Goal: Transaction & Acquisition: Purchase product/service

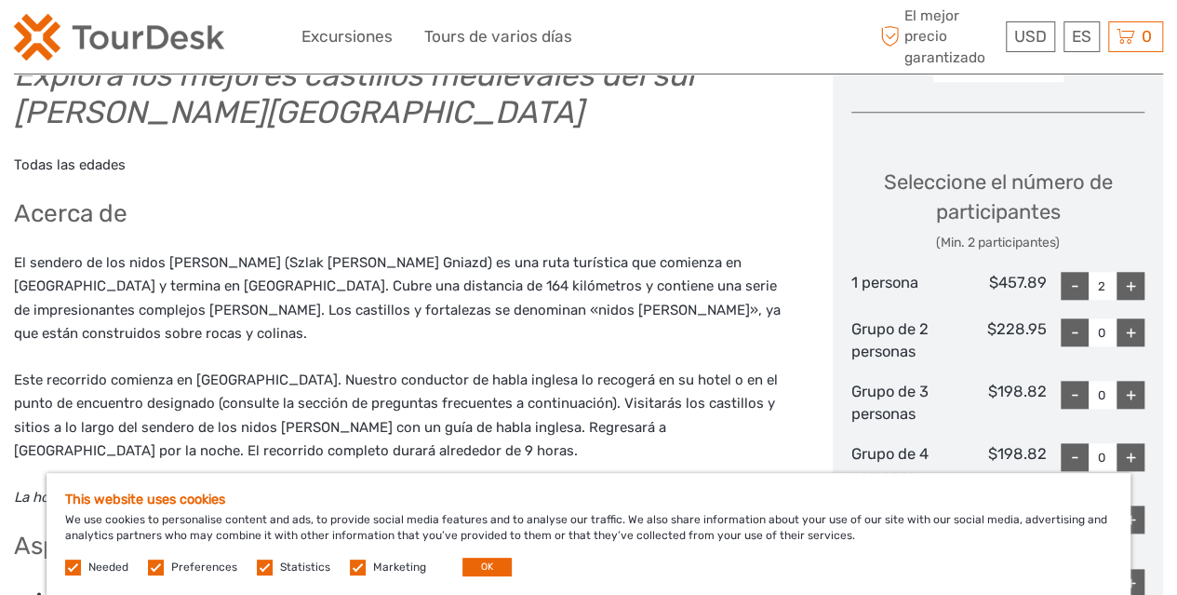
scroll to position [799, 0]
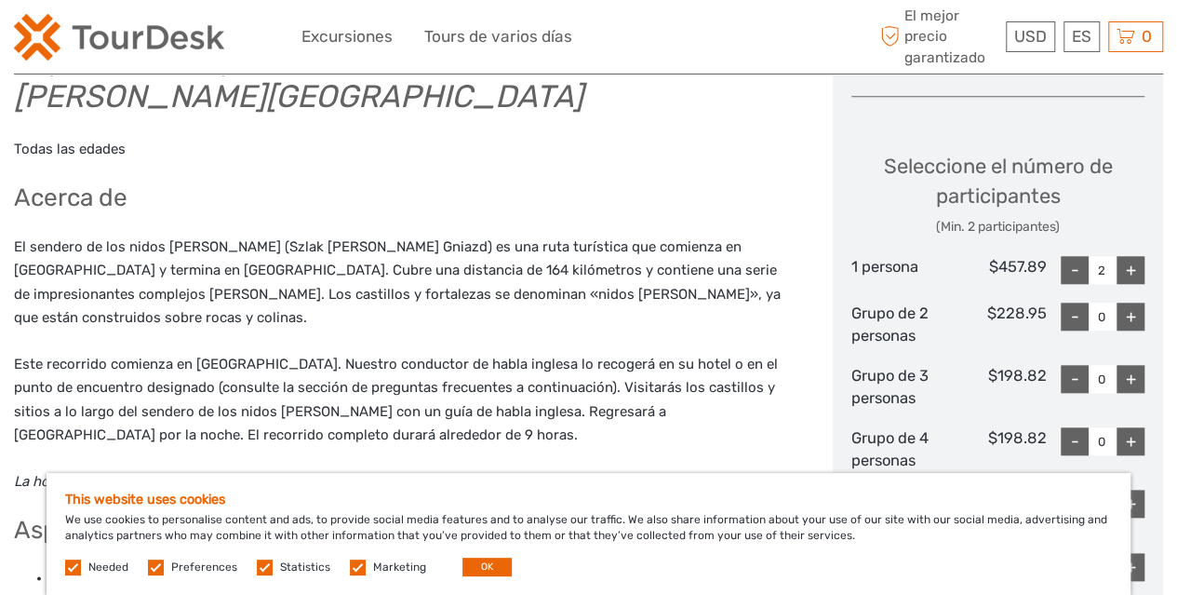
click at [1082, 256] on div "-" at bounding box center [1075, 270] width 28 height 28
type input "1"
click at [1130, 303] on div "+" at bounding box center [1131, 317] width 28 height 28
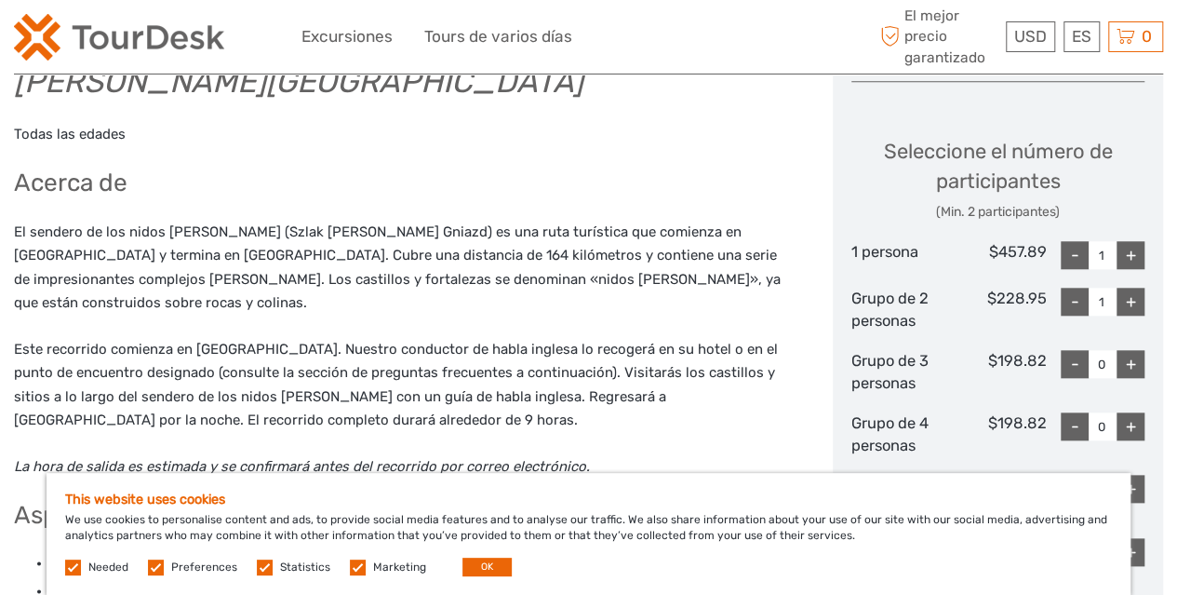
scroll to position [817, 0]
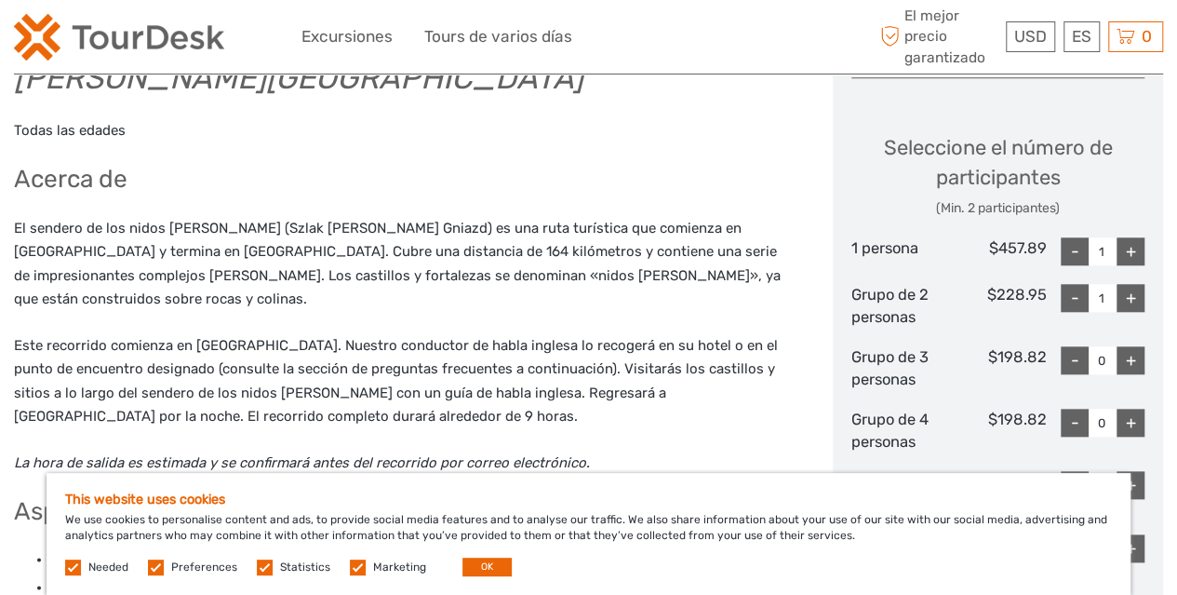
click at [1078, 284] on div "-" at bounding box center [1075, 298] width 28 height 28
type input "0"
click at [1079, 237] on div "-" at bounding box center [1075, 251] width 28 height 28
type input "0"
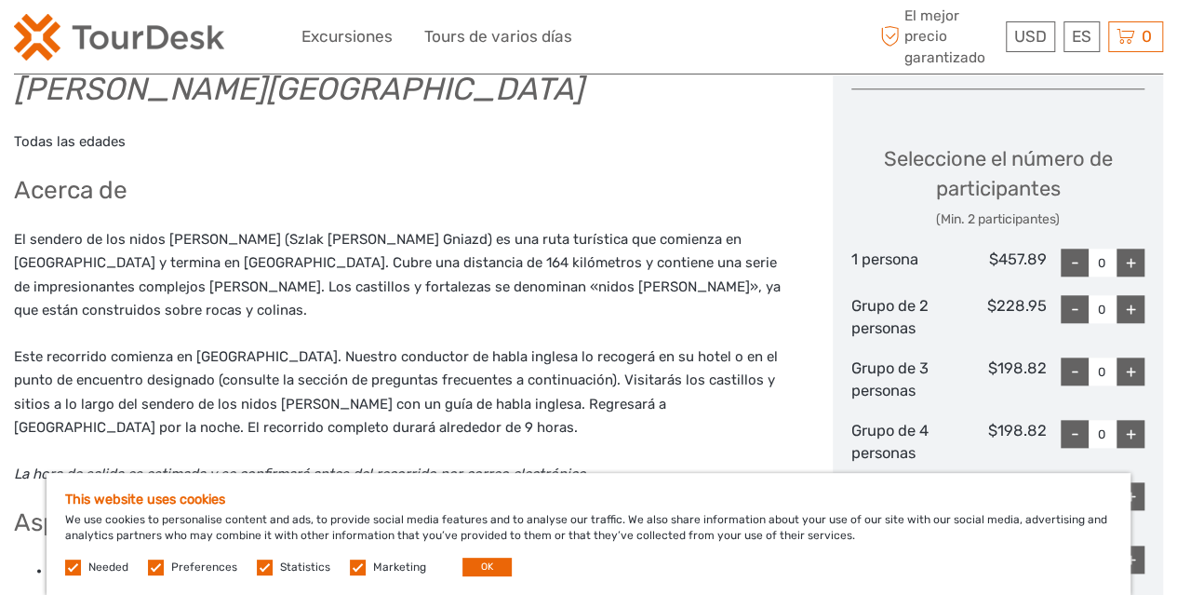
scroll to position [802, 0]
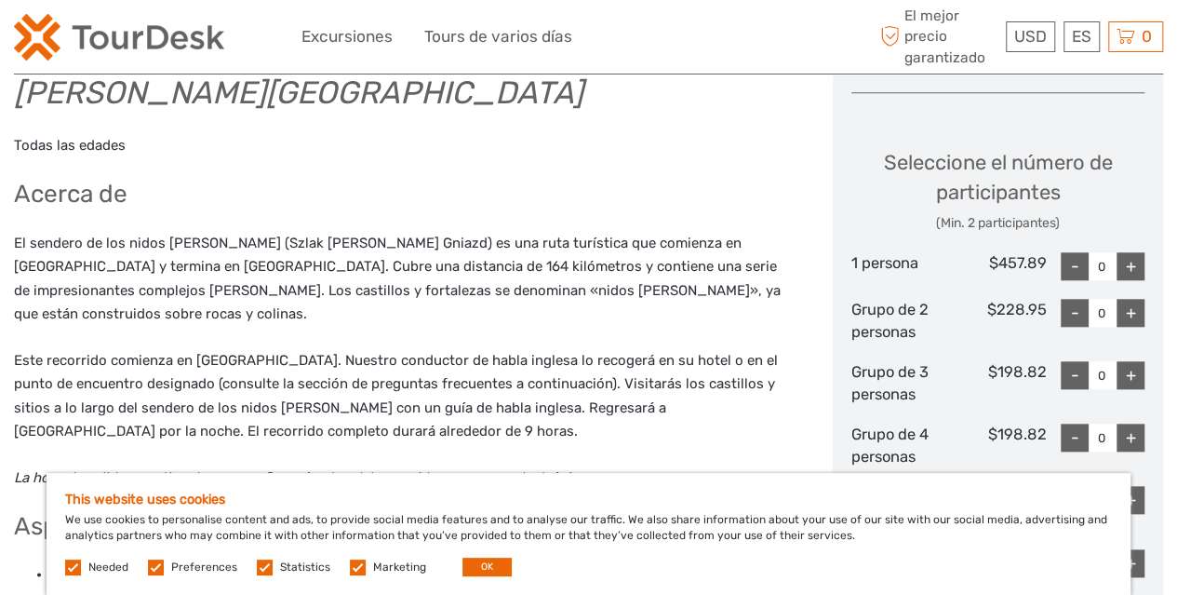
click at [1070, 299] on div "-" at bounding box center [1075, 313] width 28 height 28
click at [1123, 299] on div "+" at bounding box center [1131, 313] width 28 height 28
click at [1080, 299] on div "-" at bounding box center [1075, 313] width 28 height 28
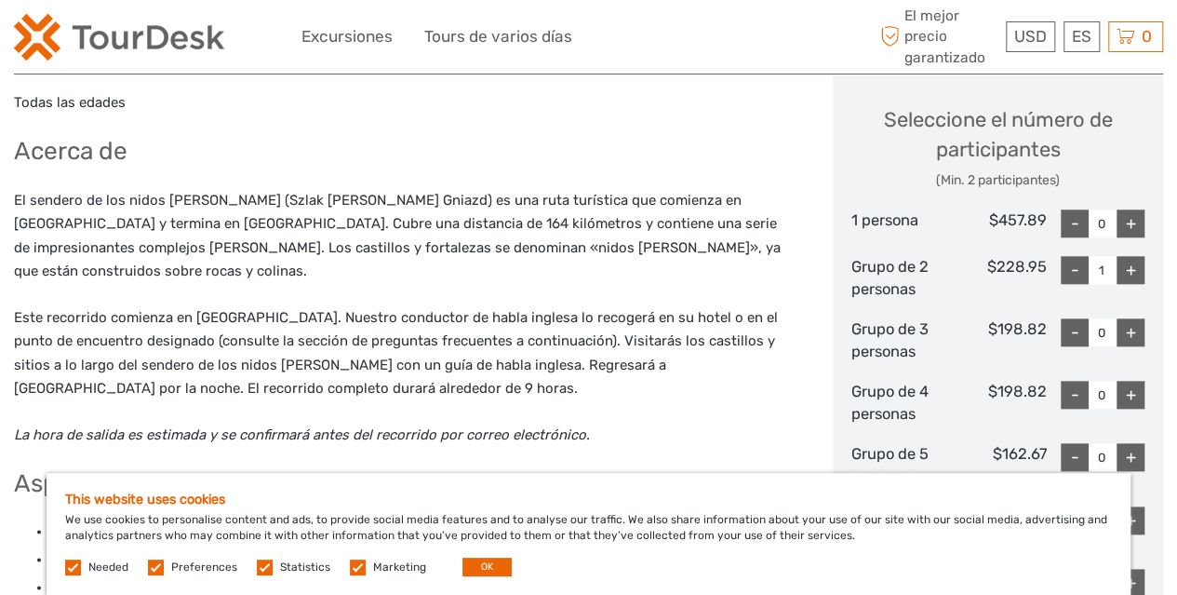
scroll to position [842, 0]
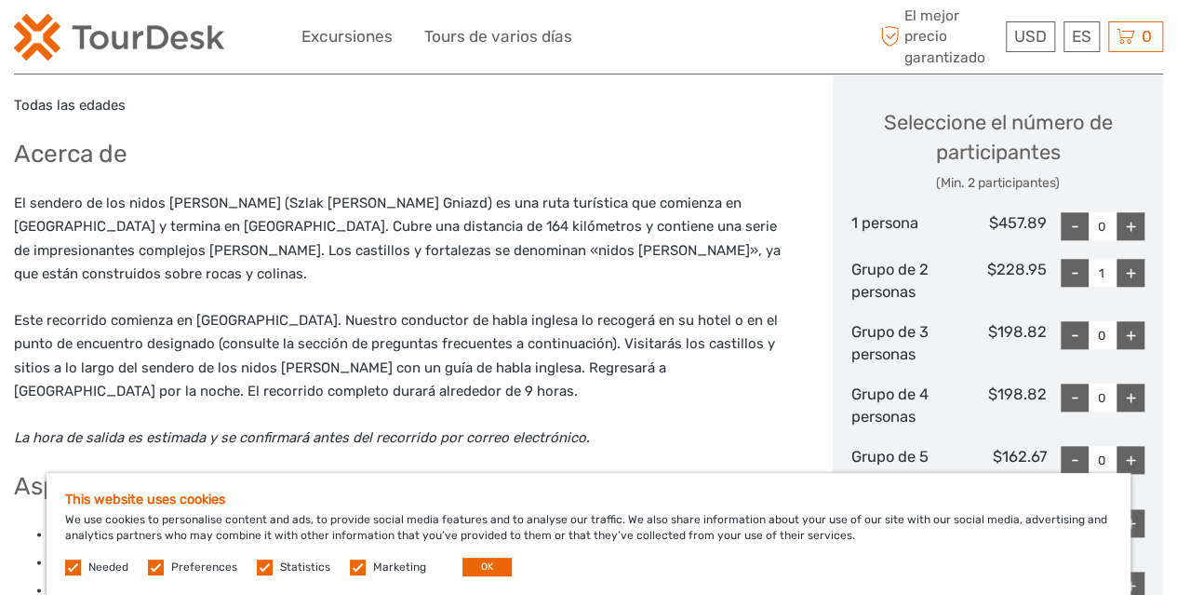
click at [1129, 259] on div "+" at bounding box center [1131, 273] width 28 height 28
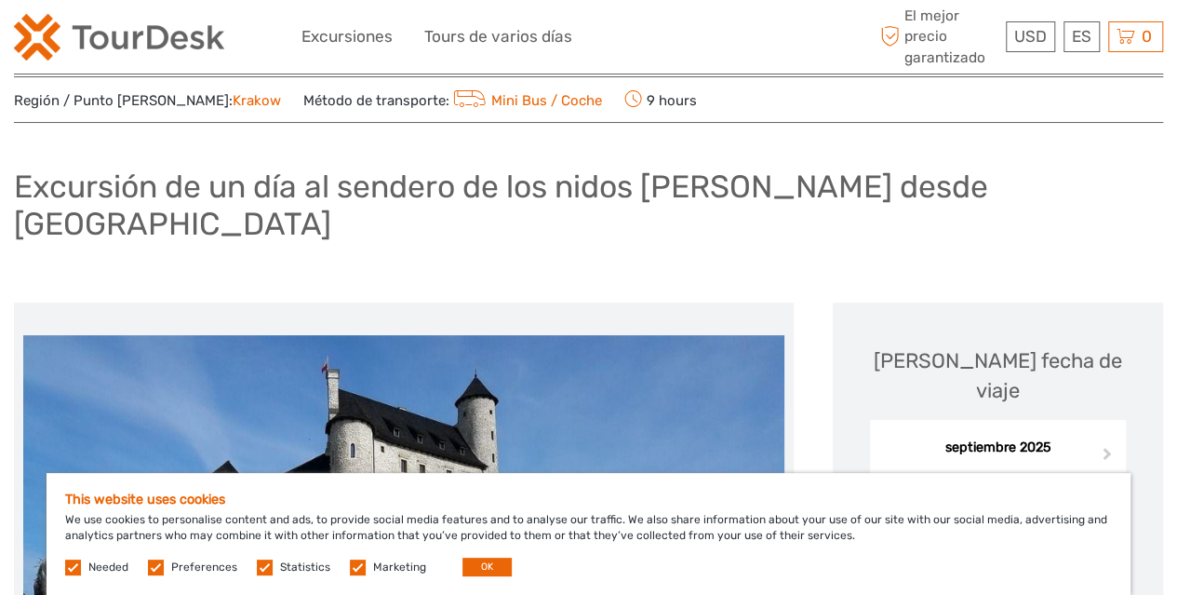
scroll to position [0, 0]
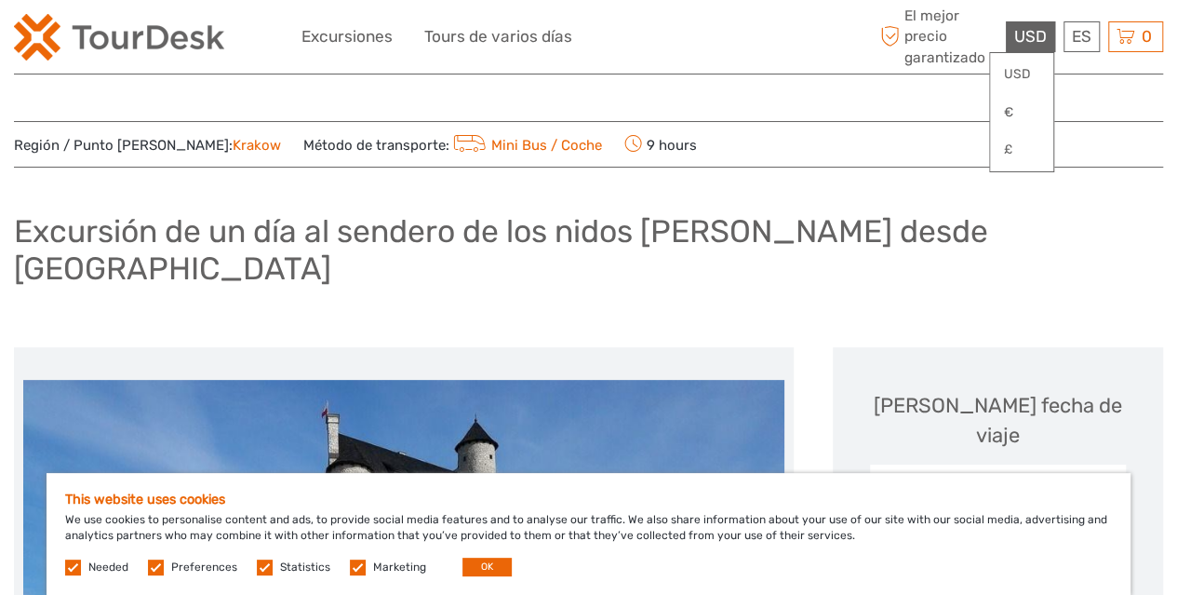
click at [1039, 24] on div "USD USD € £" at bounding box center [1030, 36] width 49 height 31
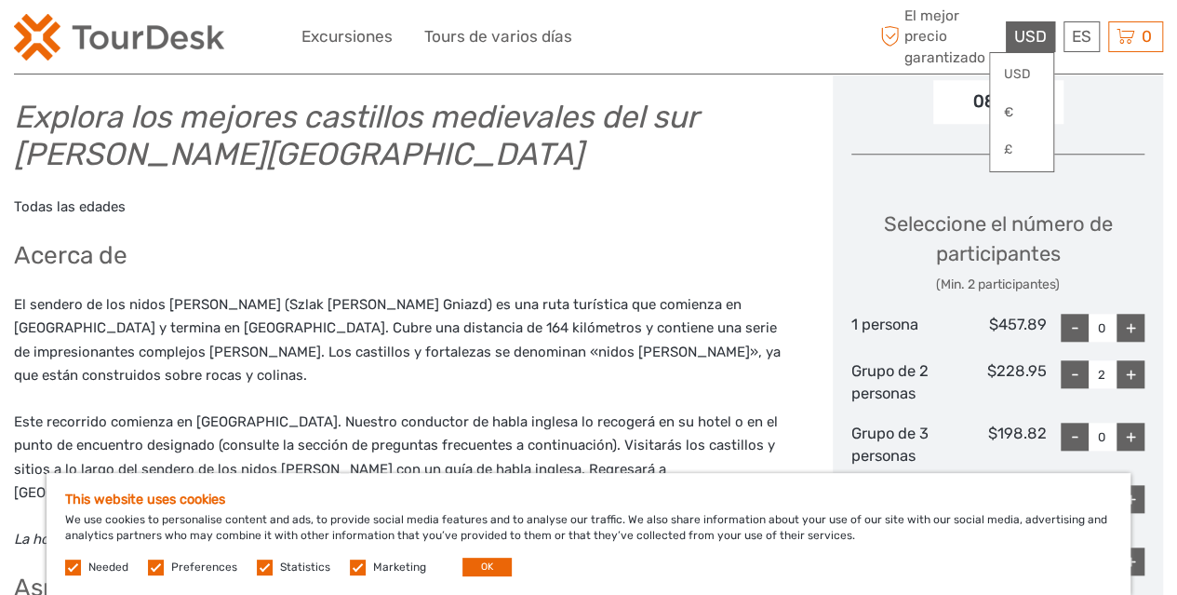
scroll to position [758, 0]
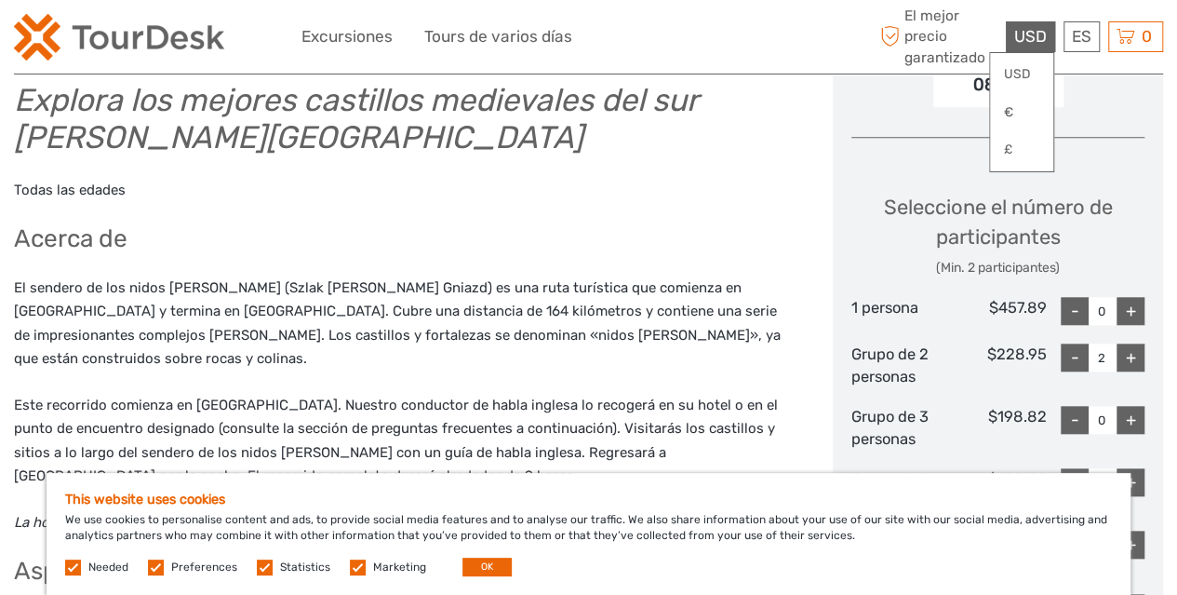
click at [1077, 343] on div "-" at bounding box center [1075, 357] width 28 height 28
type input "0"
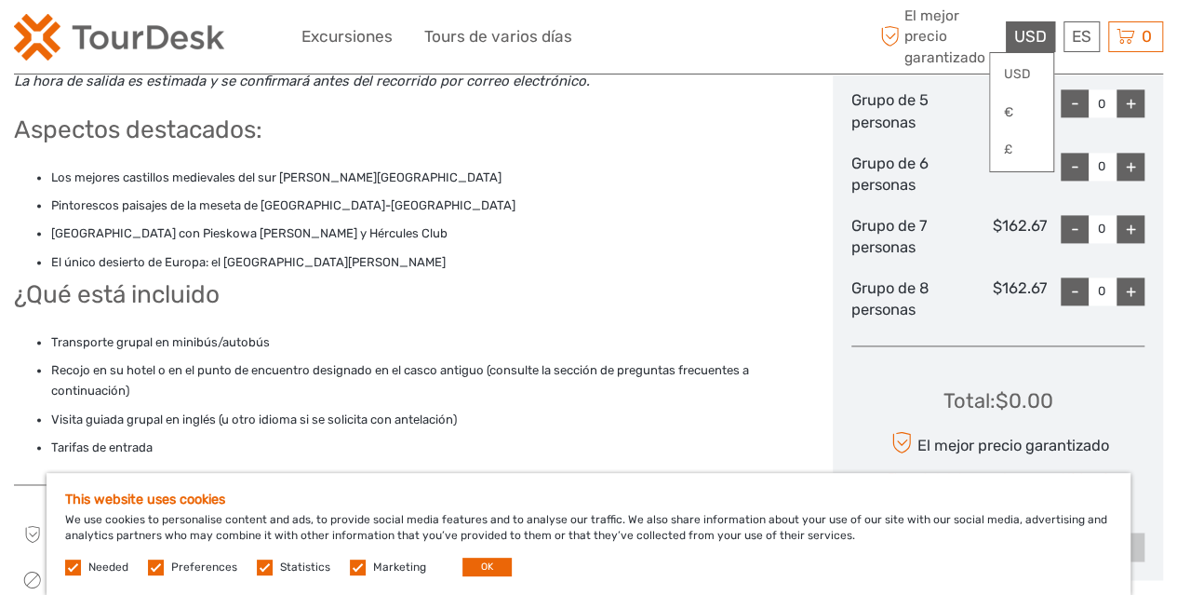
scroll to position [1195, 0]
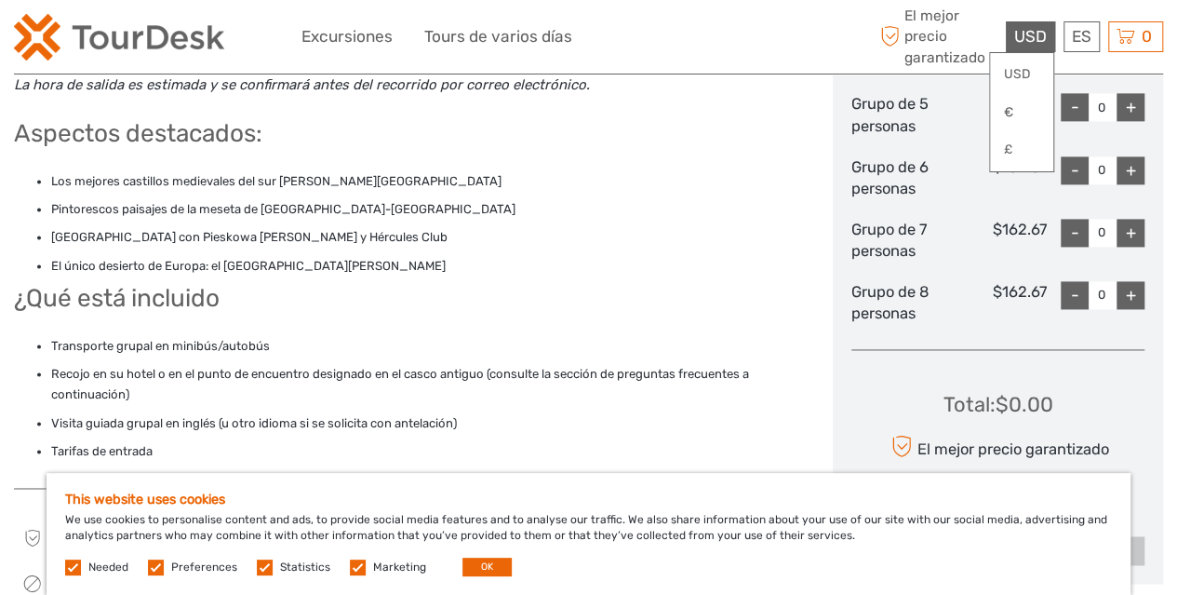
click at [1128, 281] on div "+" at bounding box center [1131, 295] width 28 height 28
type input "2"
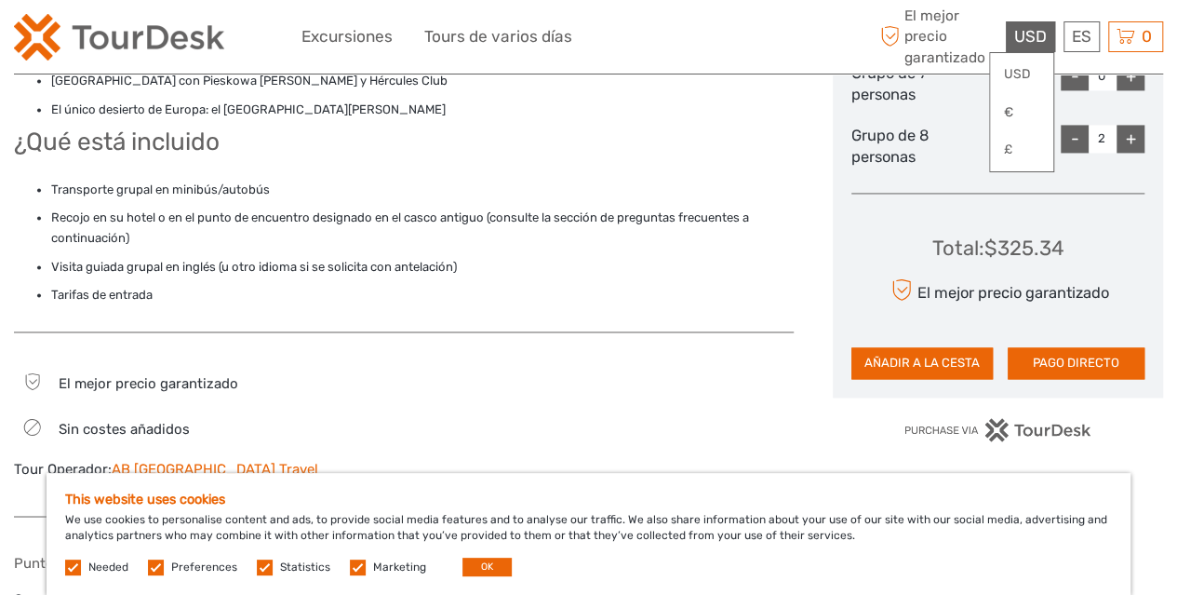
scroll to position [1342, 0]
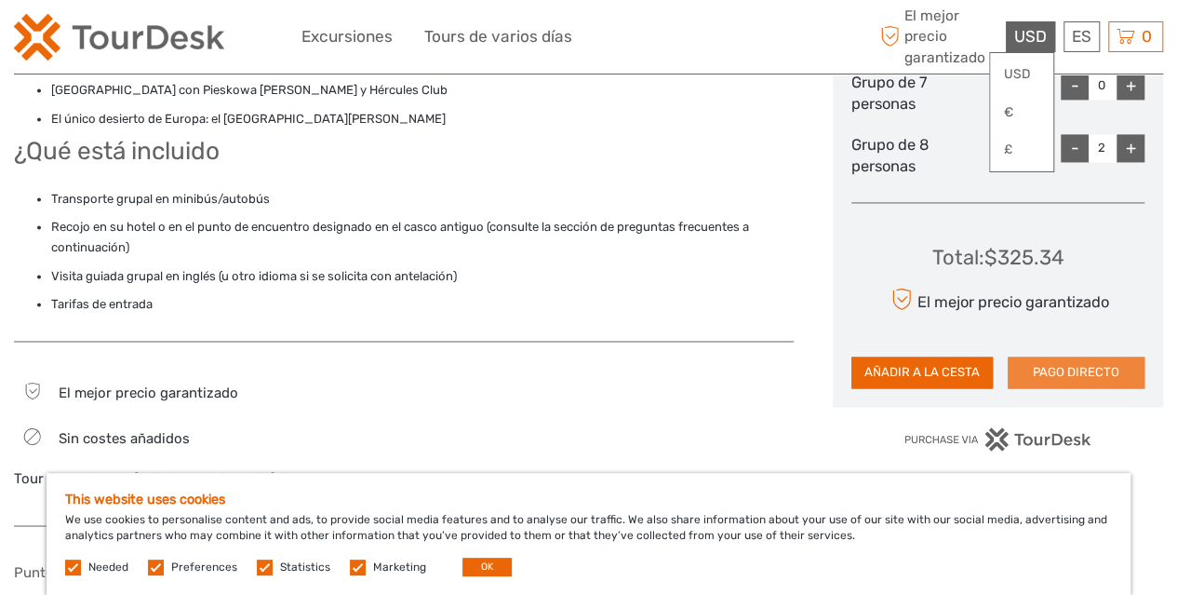
click at [1055, 356] on button "PAGO DIRECTO" at bounding box center [1076, 372] width 137 height 32
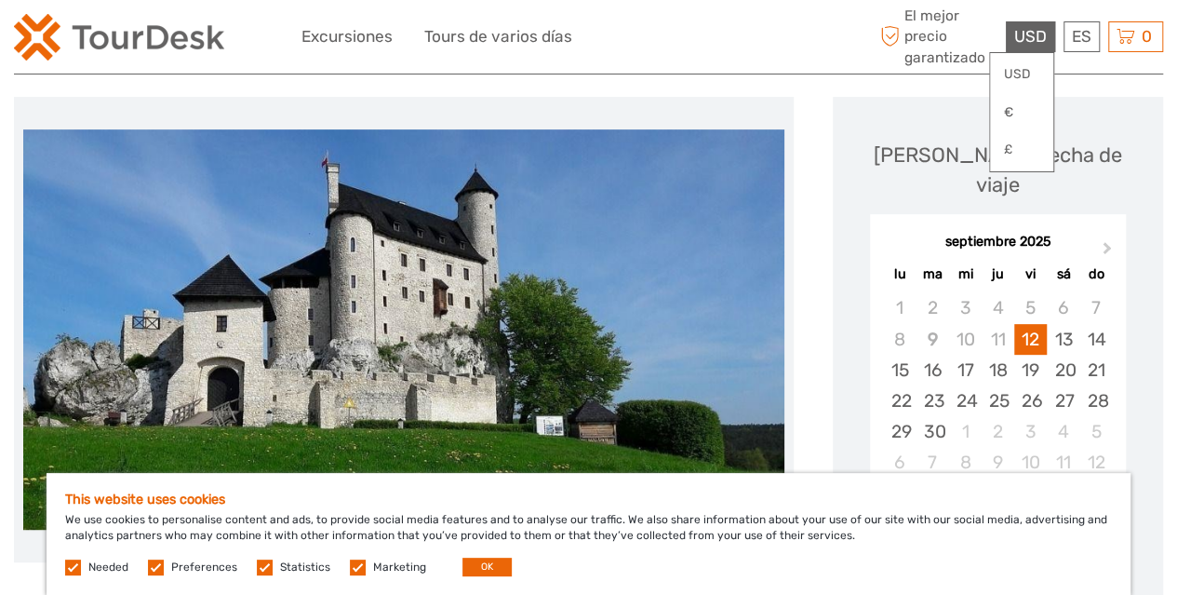
scroll to position [237, 0]
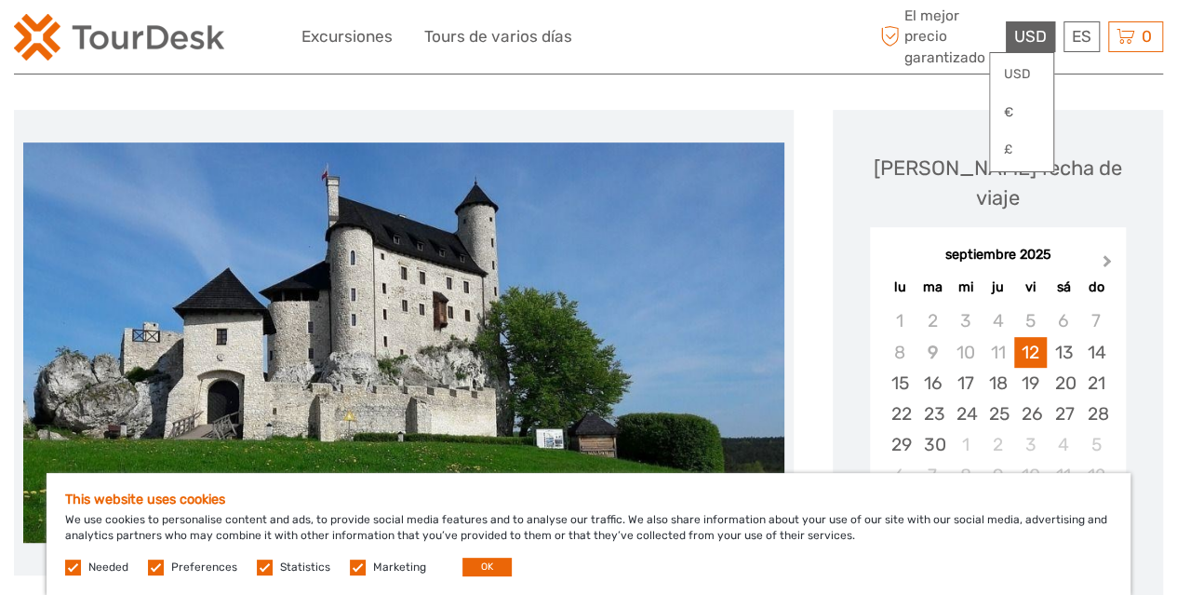
click at [1109, 250] on button "Next Month" at bounding box center [1110, 265] width 30 height 30
click at [1030, 337] on div "10" at bounding box center [1031, 352] width 33 height 31
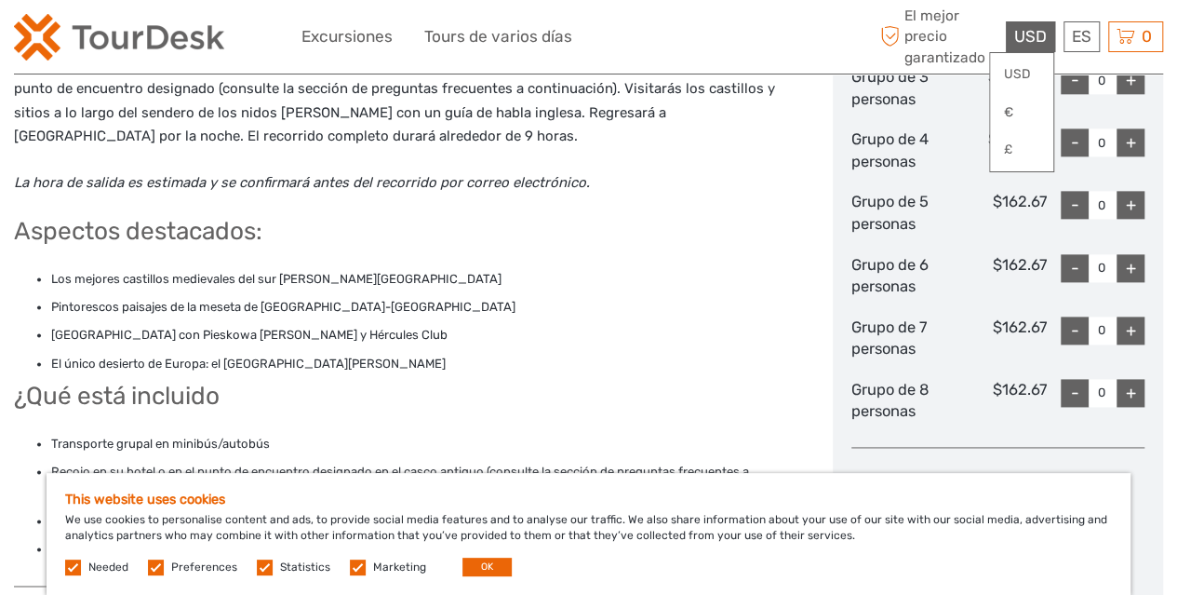
scroll to position [1101, 0]
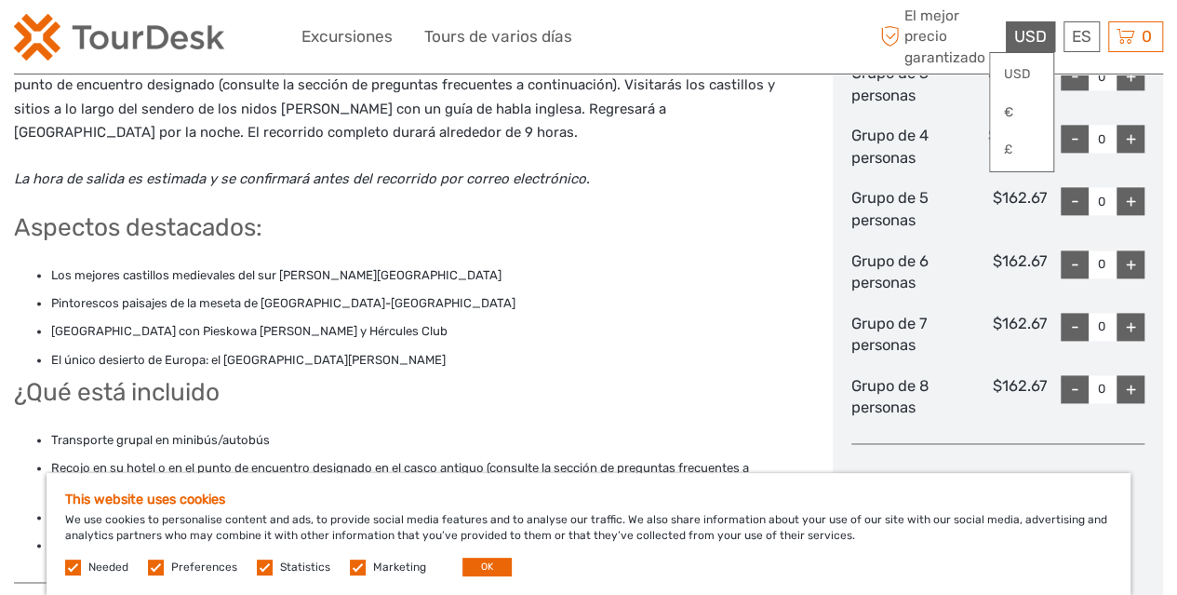
click at [1136, 375] on div "+" at bounding box center [1131, 389] width 28 height 28
type input "2"
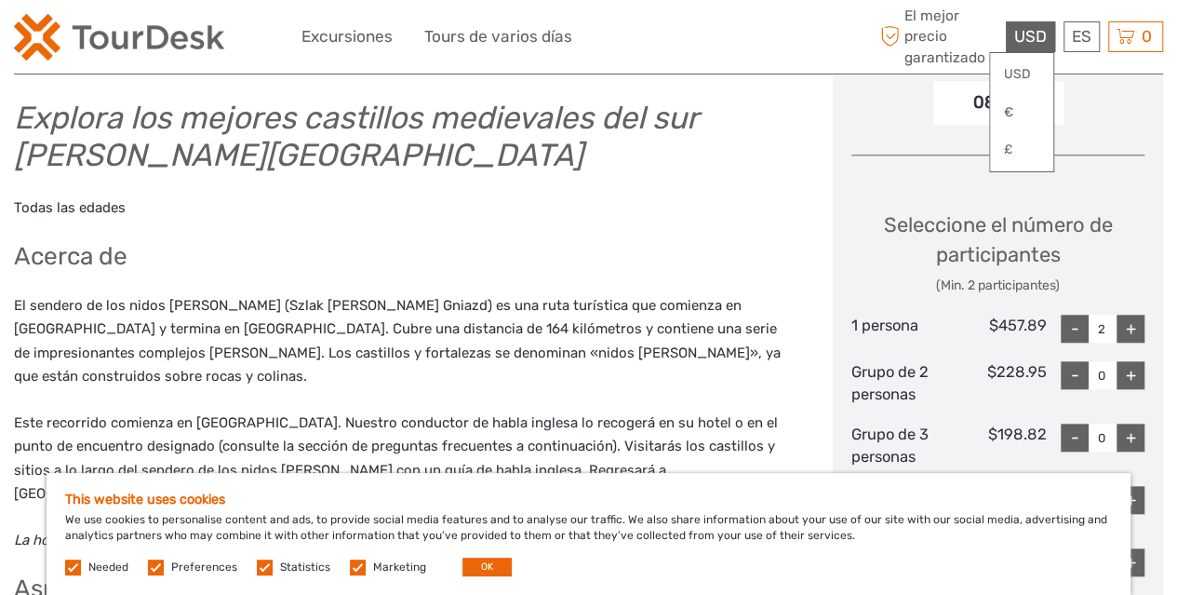
scroll to position [733, 0]
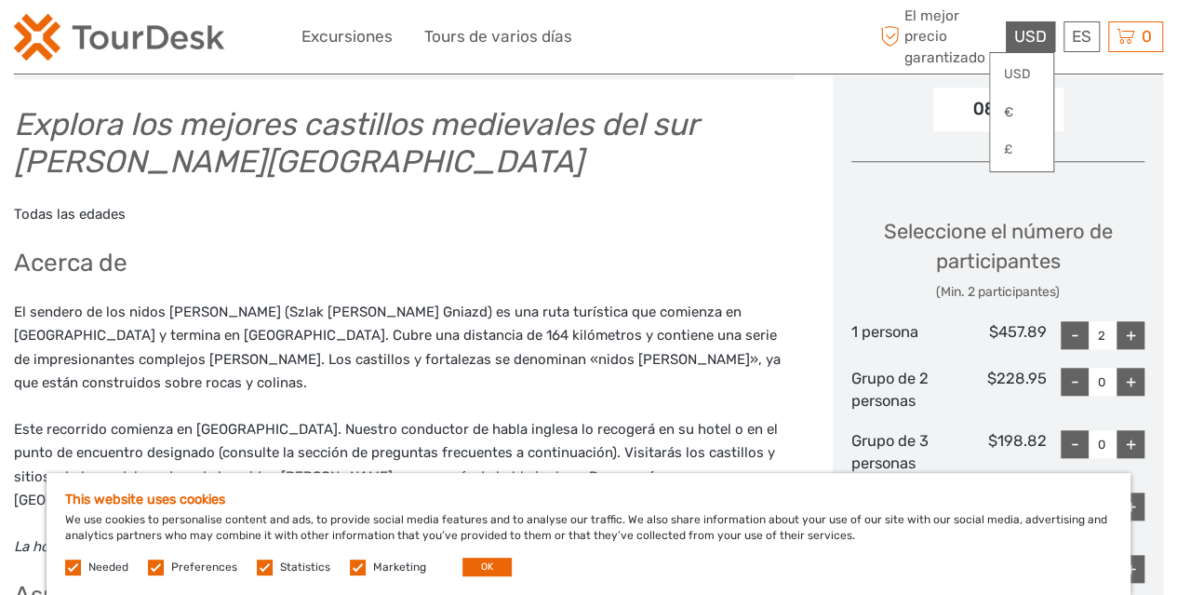
click at [1072, 321] on div "-" at bounding box center [1075, 335] width 28 height 28
type input "0"
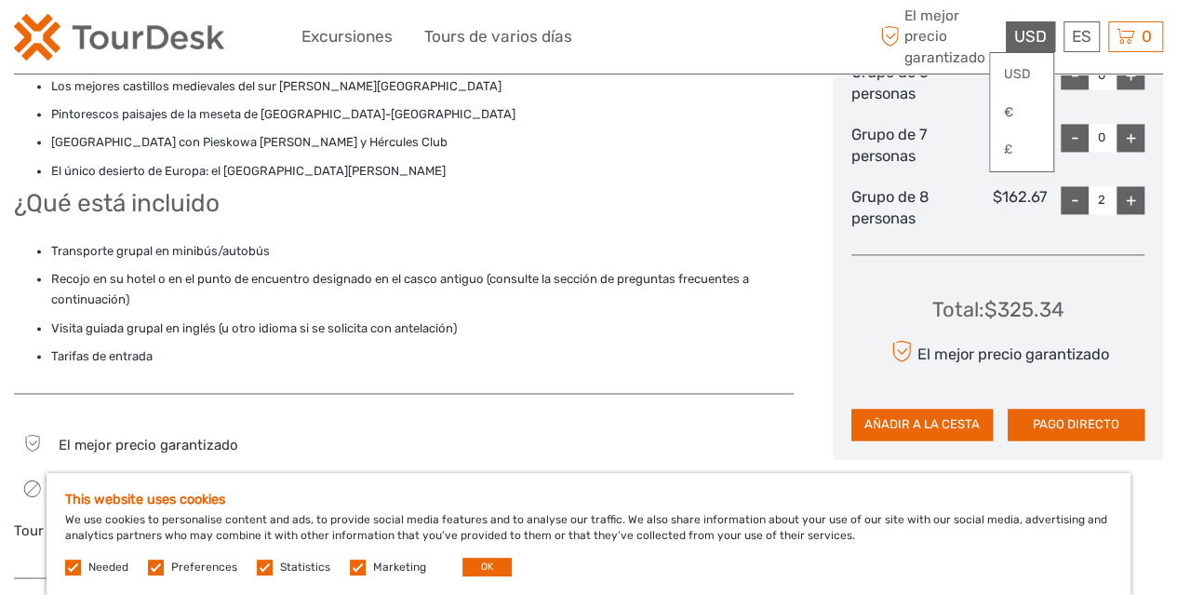
scroll to position [1294, 0]
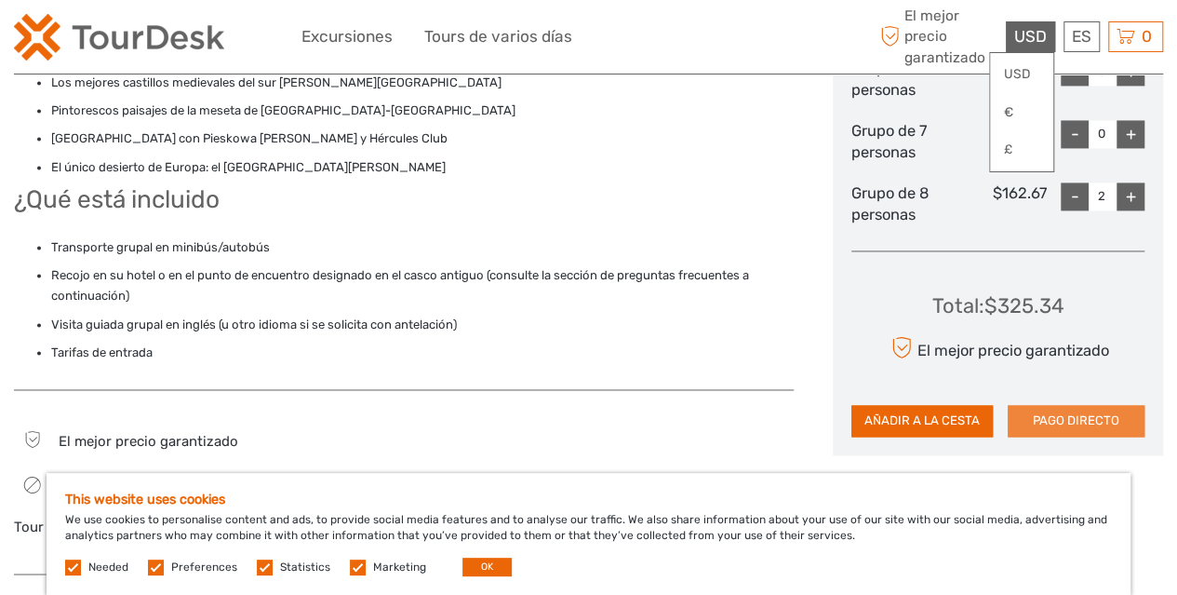
click at [1065, 405] on button "PAGO DIRECTO" at bounding box center [1076, 421] width 137 height 32
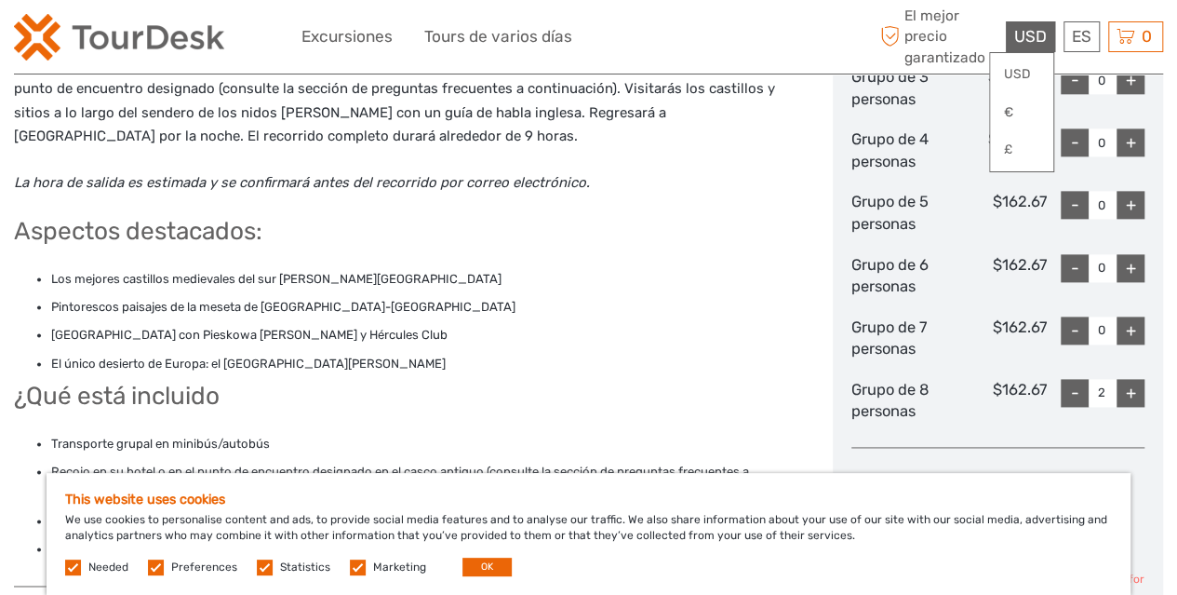
scroll to position [1110, 0]
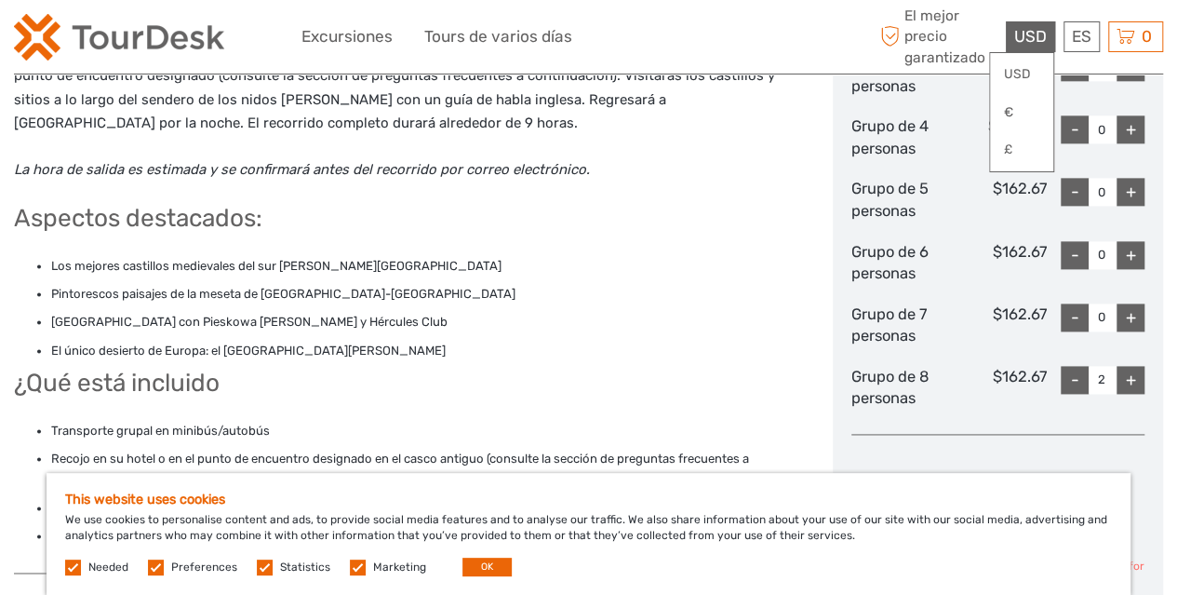
click at [1077, 366] on div "-" at bounding box center [1075, 380] width 28 height 28
type input "0"
click at [1071, 303] on div "-" at bounding box center [1075, 317] width 28 height 28
click at [1129, 303] on div "+" at bounding box center [1131, 317] width 28 height 28
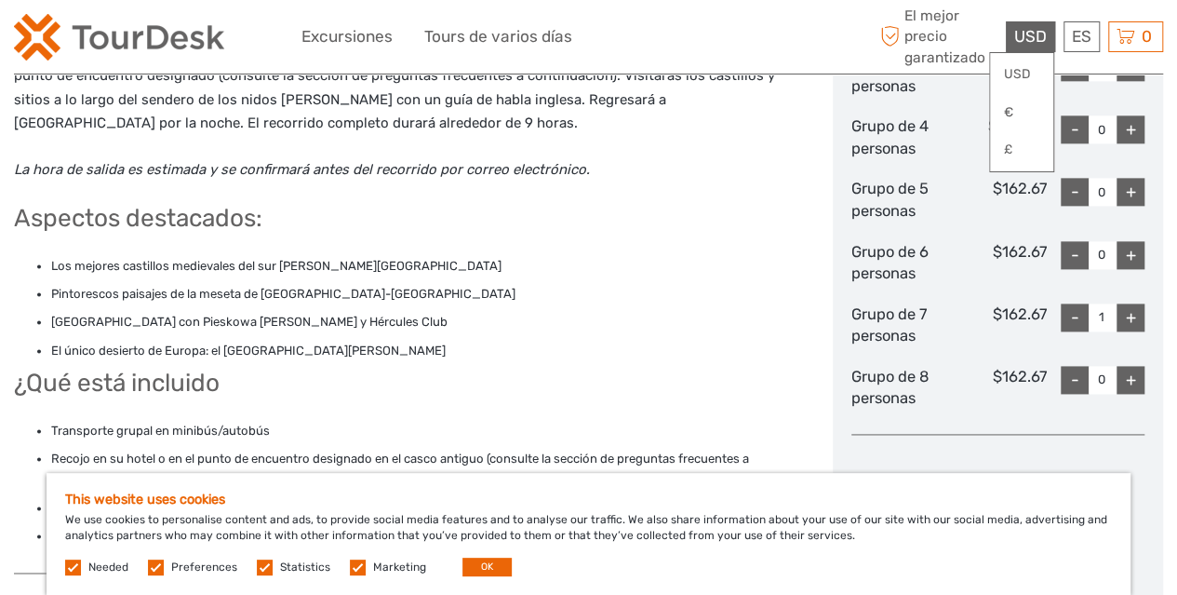
click at [1129, 303] on div "+" at bounding box center [1131, 317] width 28 height 28
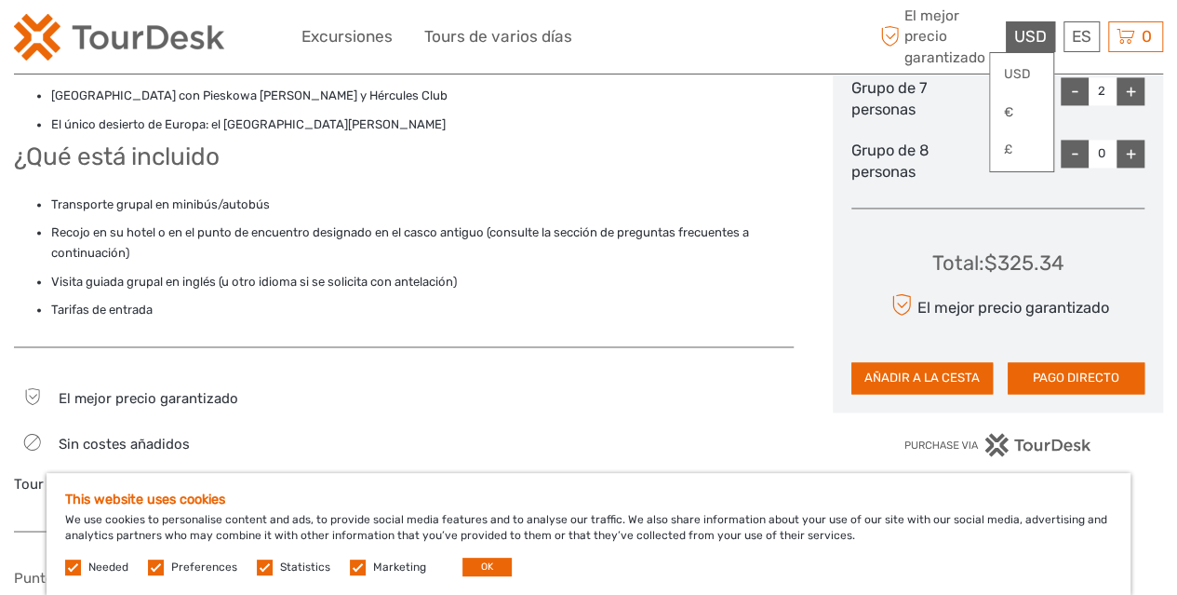
scroll to position [1389, 0]
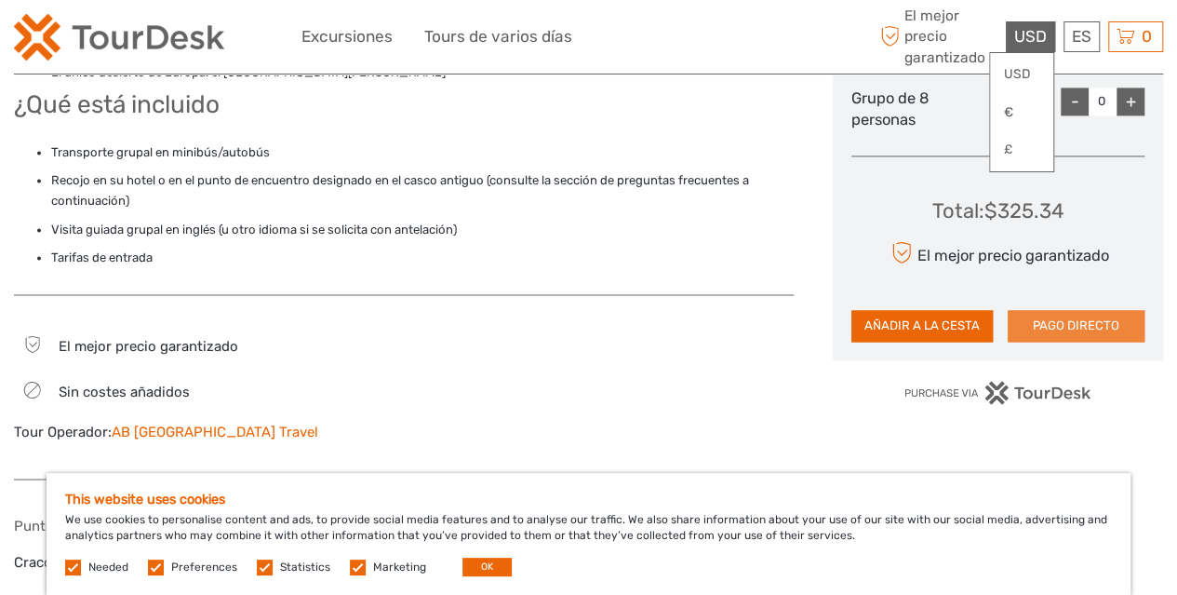
click at [1080, 310] on button "PAGO DIRECTO" at bounding box center [1076, 326] width 137 height 32
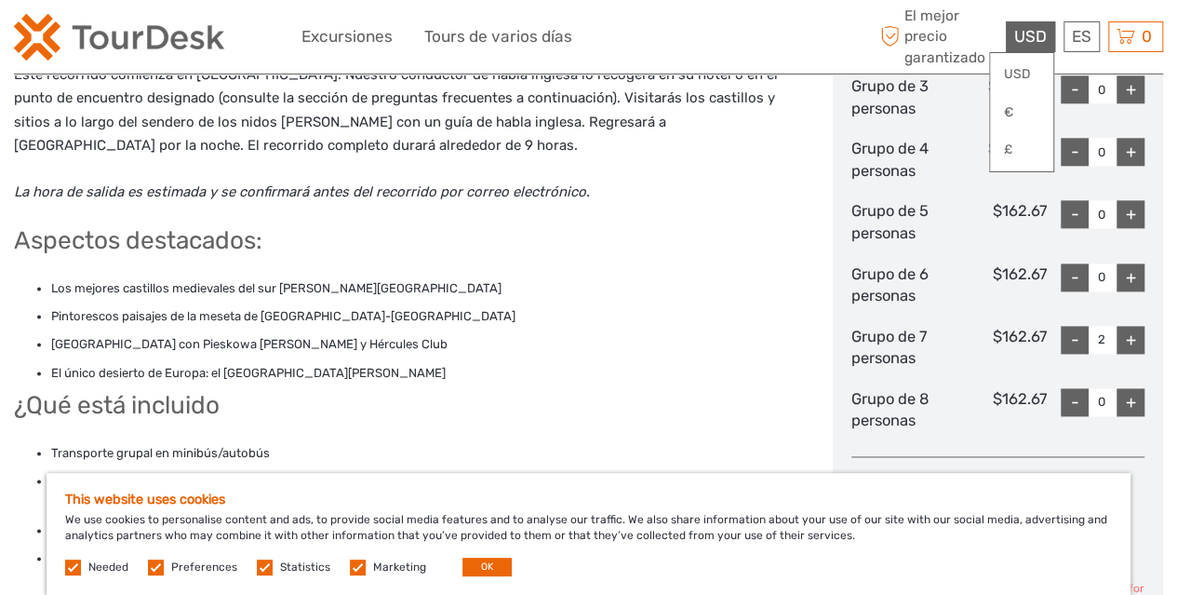
scroll to position [1091, 0]
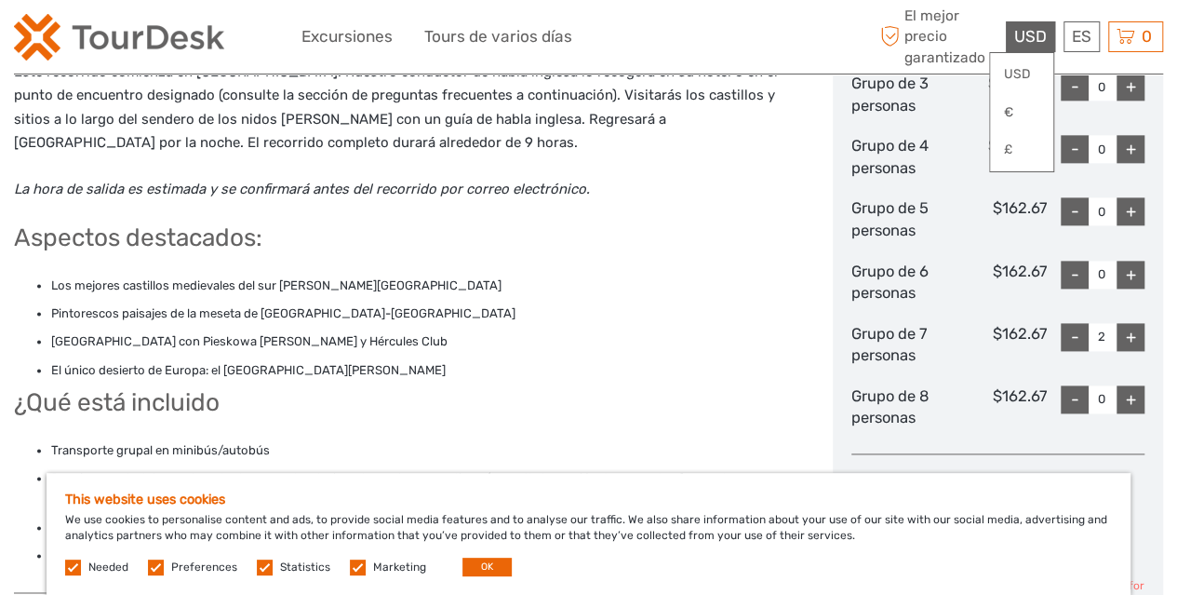
click at [1068, 323] on div "-" at bounding box center [1075, 337] width 28 height 28
type input "0"
click at [1121, 261] on div "+" at bounding box center [1131, 275] width 28 height 28
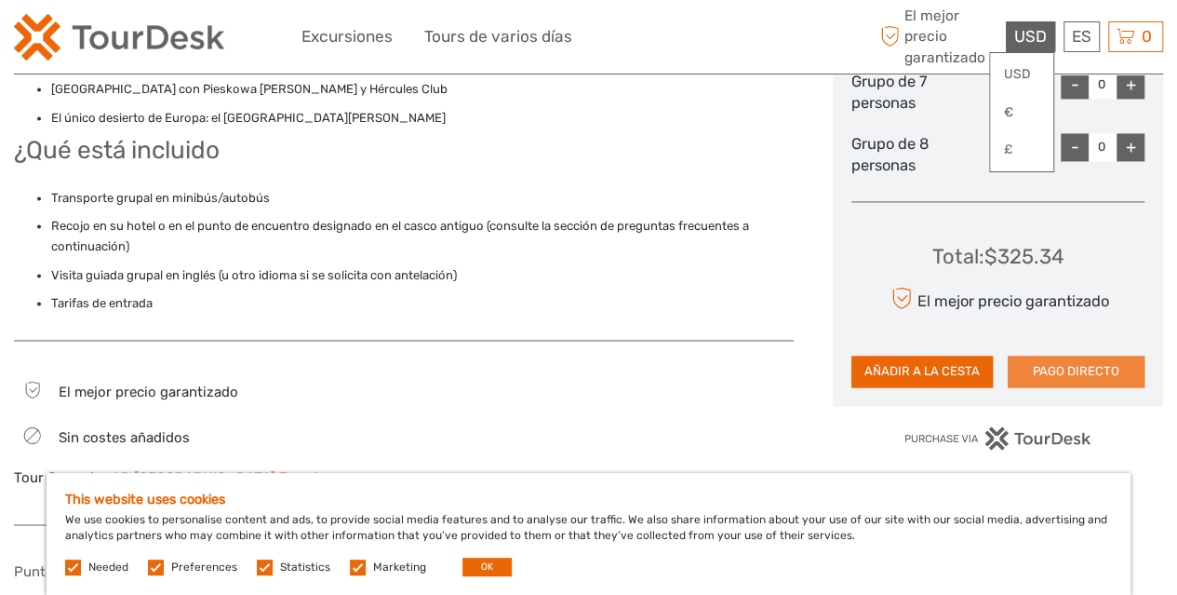
scroll to position [1337, 0]
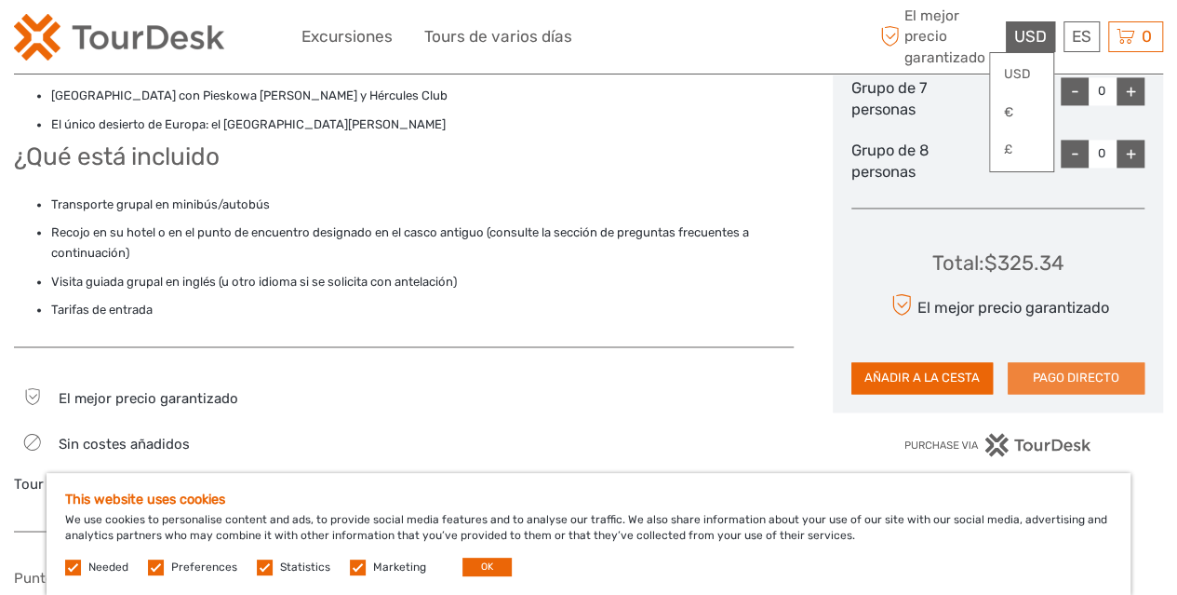
click at [1087, 362] on button "PAGO DIRECTO" at bounding box center [1076, 378] width 137 height 32
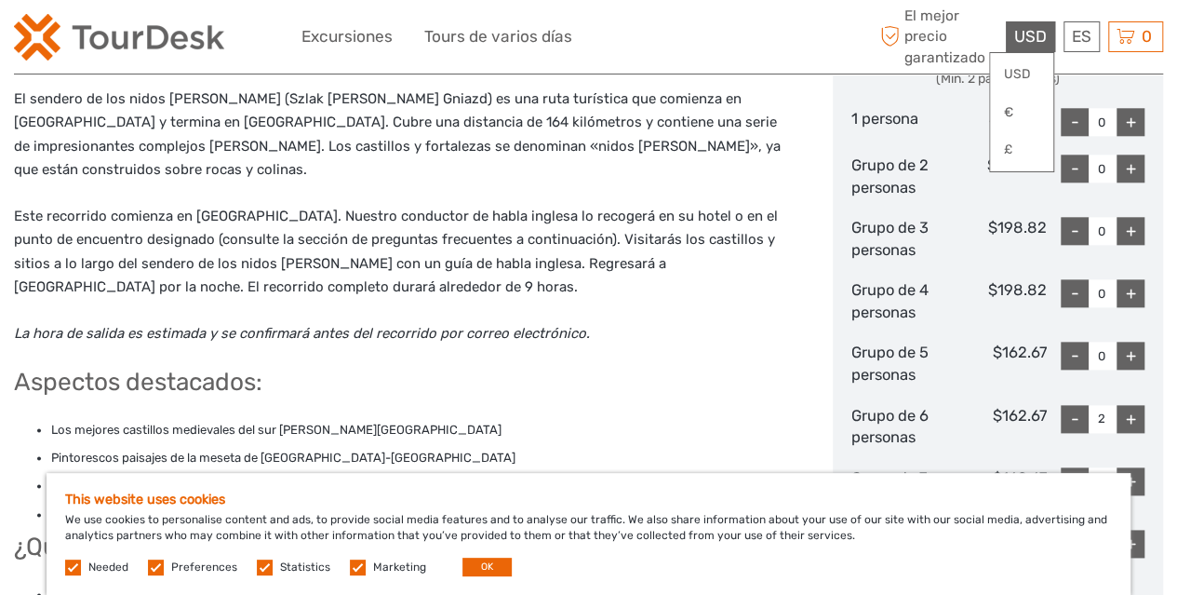
scroll to position [953, 0]
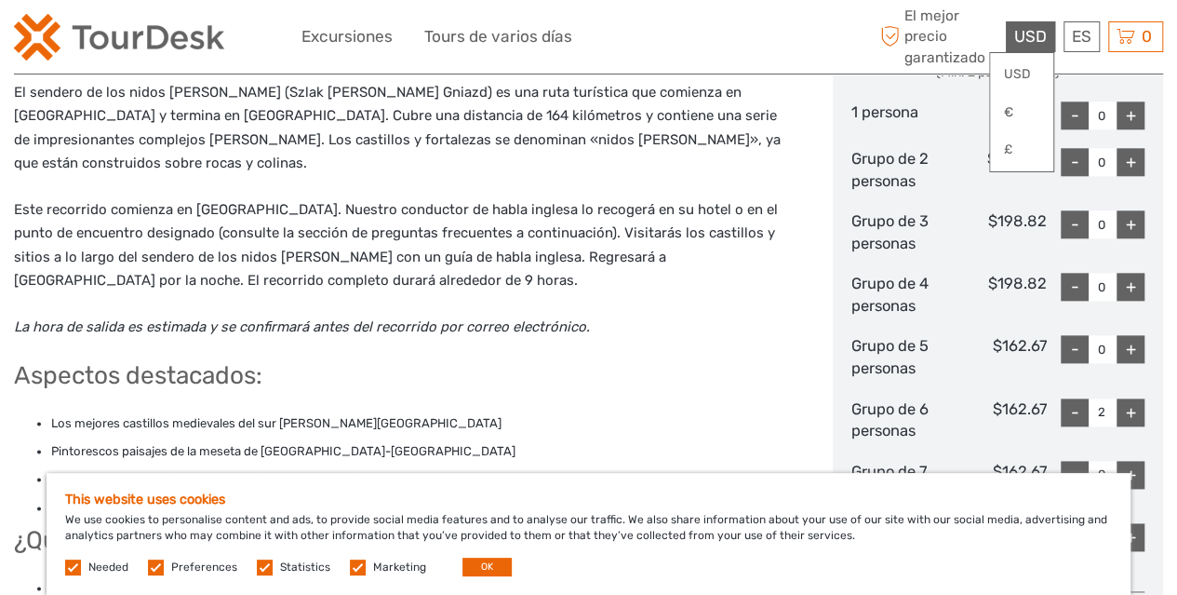
click at [1069, 398] on div "-" at bounding box center [1075, 412] width 28 height 28
type input "0"
click at [1069, 398] on div "-" at bounding box center [1075, 412] width 28 height 28
click at [1128, 335] on div "+" at bounding box center [1131, 349] width 28 height 28
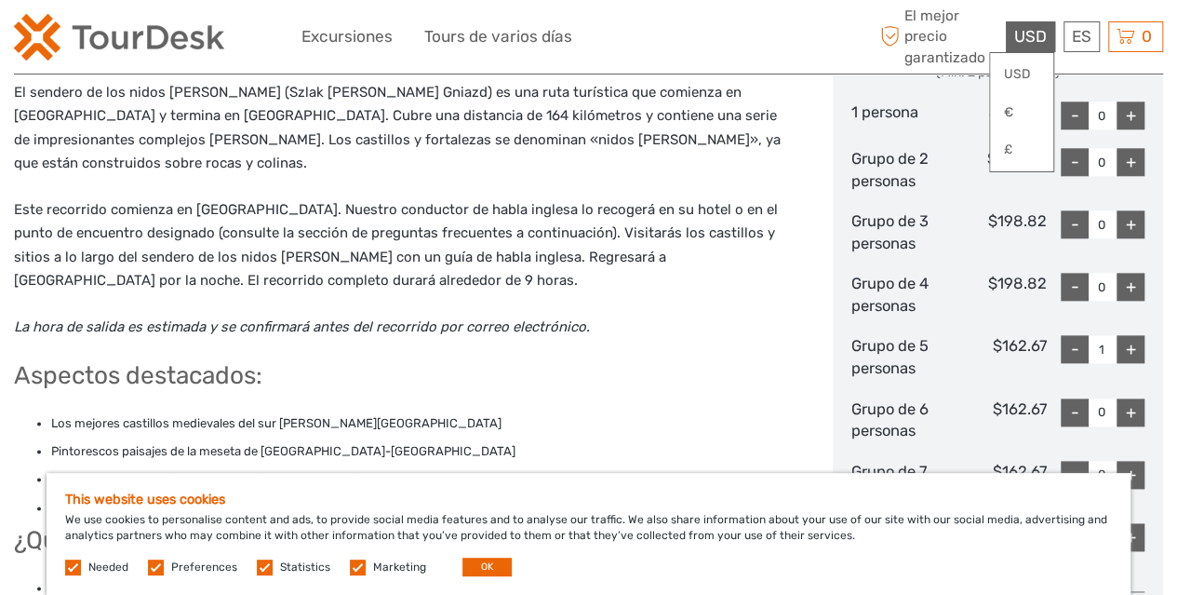
click at [1128, 335] on div "+" at bounding box center [1131, 349] width 28 height 28
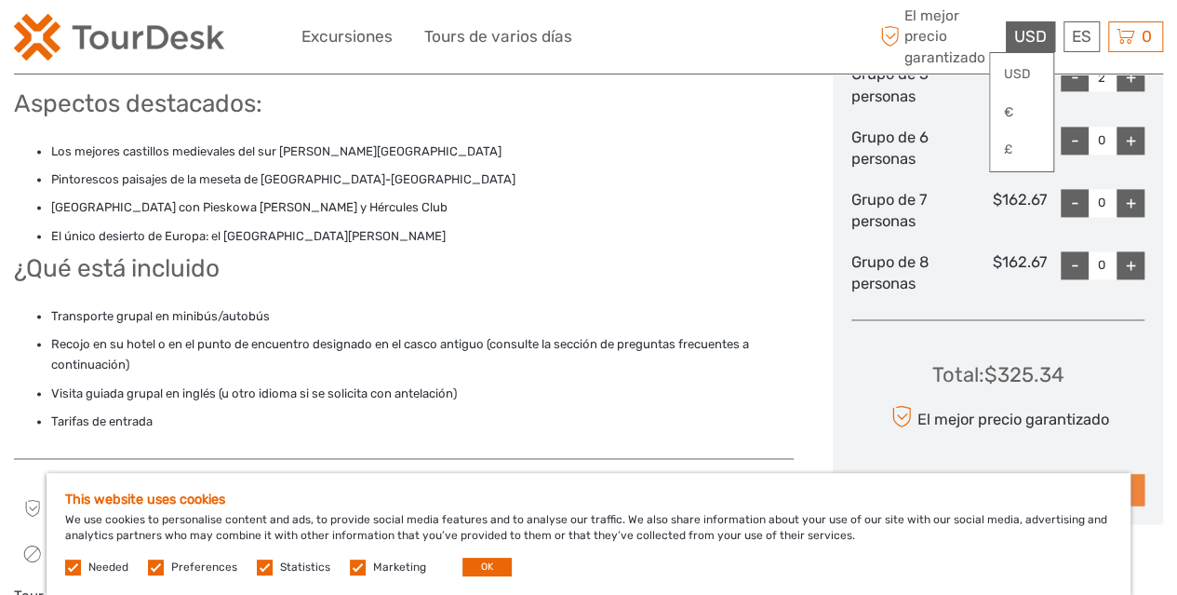
scroll to position [1247, 0]
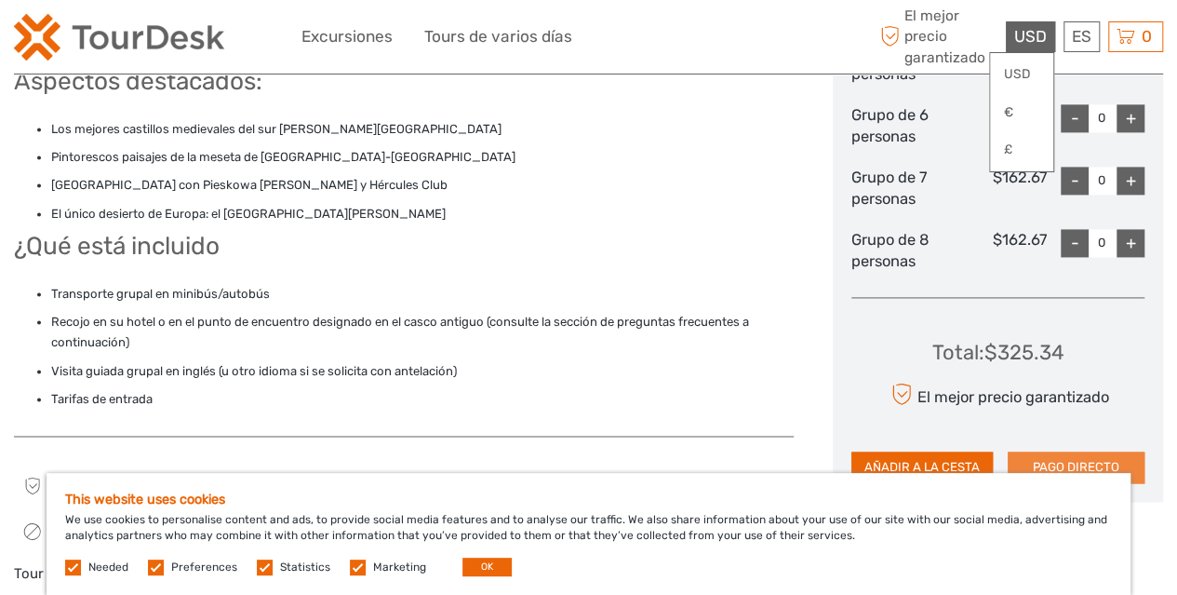
click at [1065, 451] on button "PAGO DIRECTO" at bounding box center [1076, 467] width 137 height 32
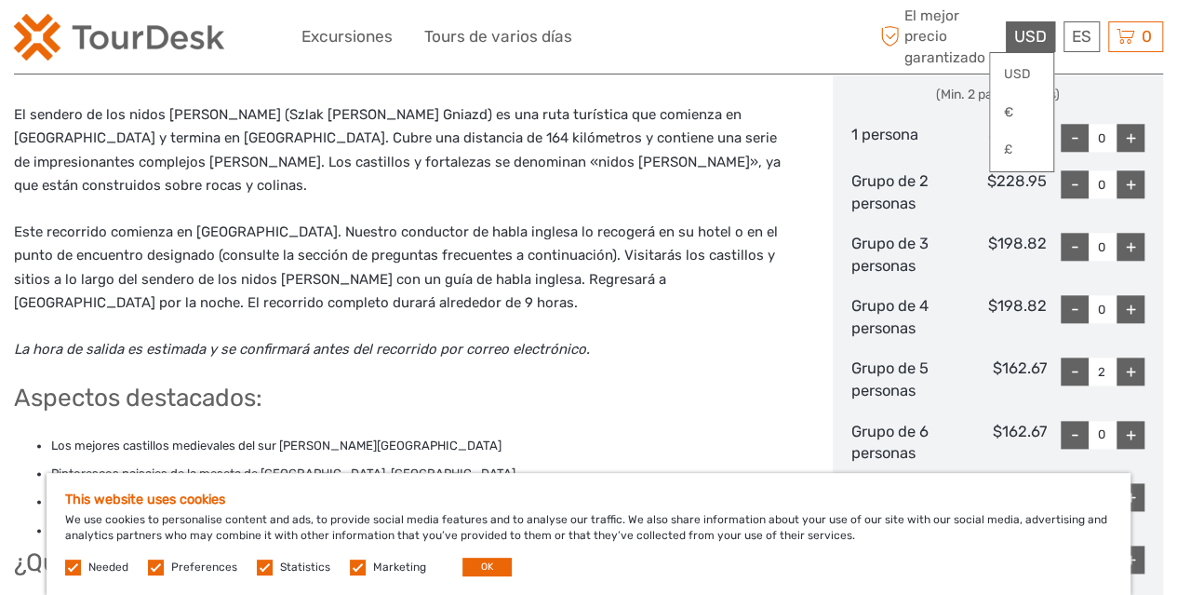
scroll to position [940, 0]
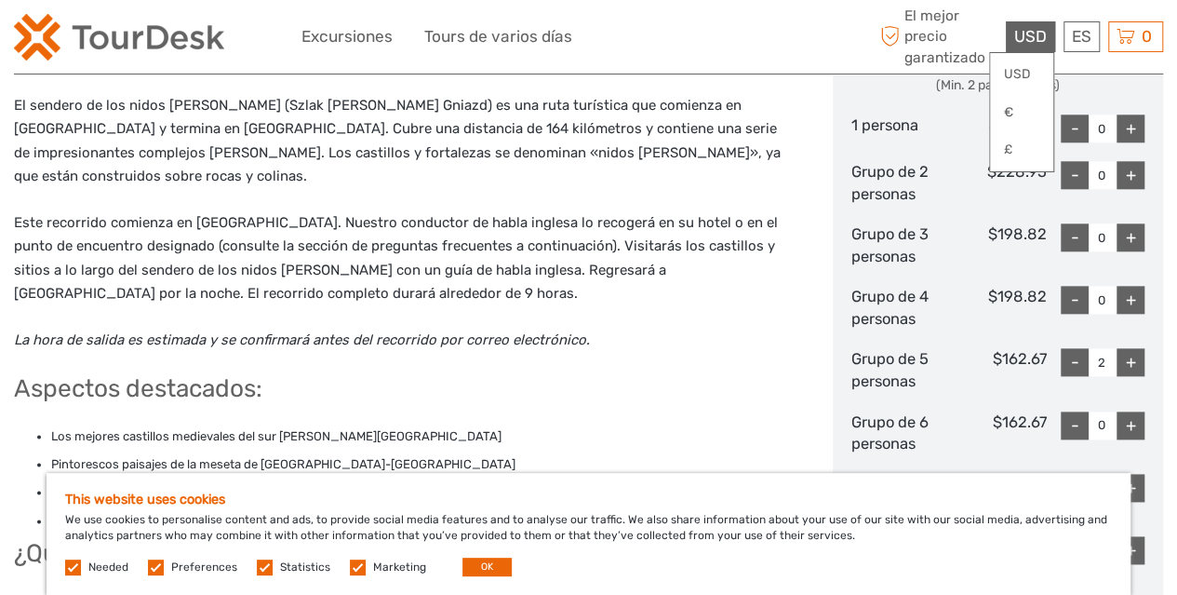
click at [1072, 348] on div "- 2 +" at bounding box center [1096, 370] width 98 height 44
click at [1071, 348] on div "-" at bounding box center [1075, 362] width 28 height 28
type input "0"
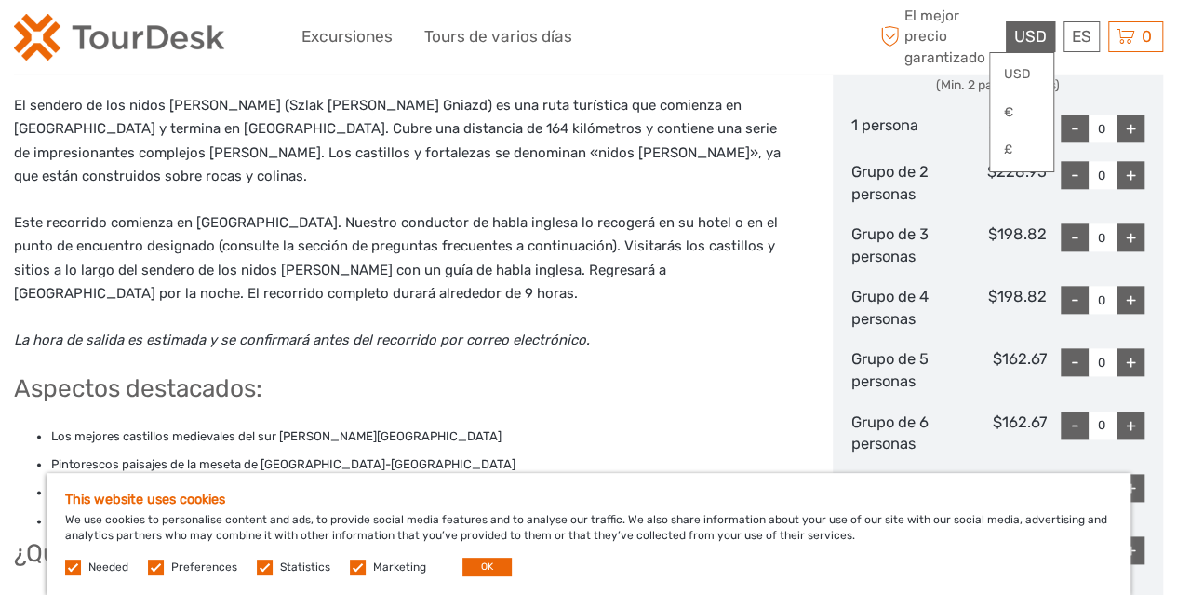
click at [1126, 286] on div "+" at bounding box center [1131, 300] width 28 height 28
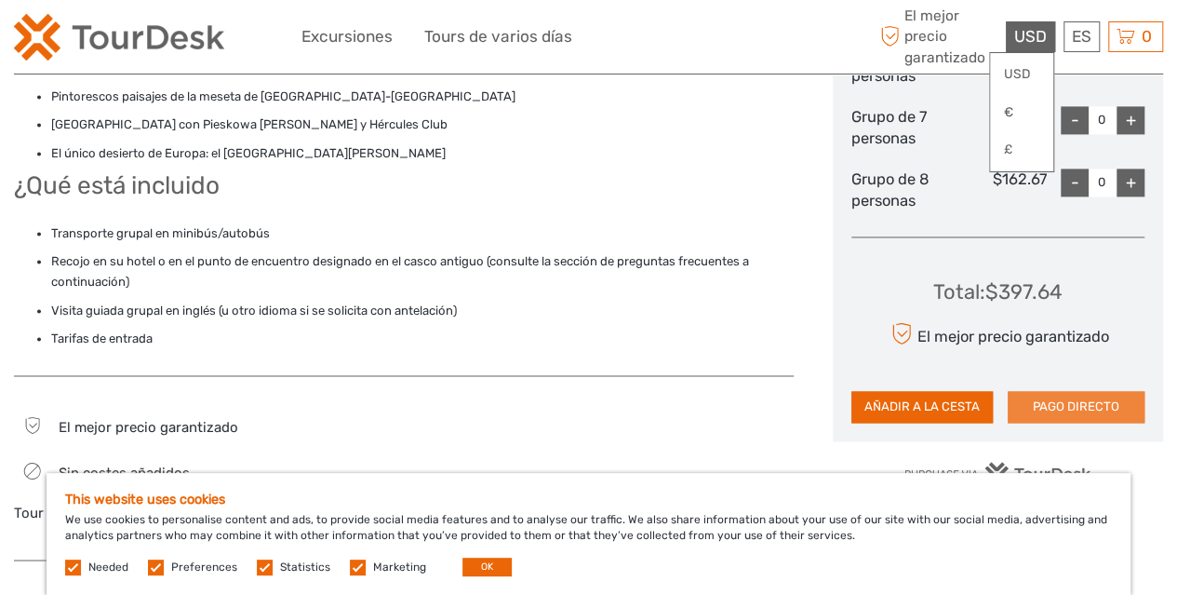
scroll to position [1327, 0]
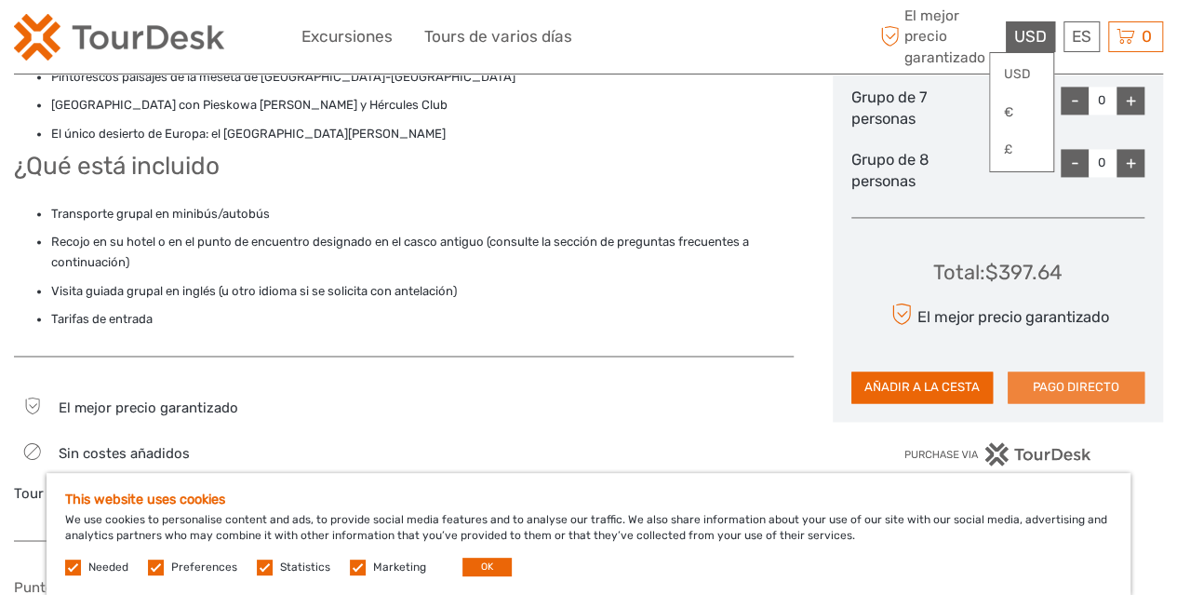
click at [1080, 371] on button "PAGO DIRECTO" at bounding box center [1076, 387] width 137 height 32
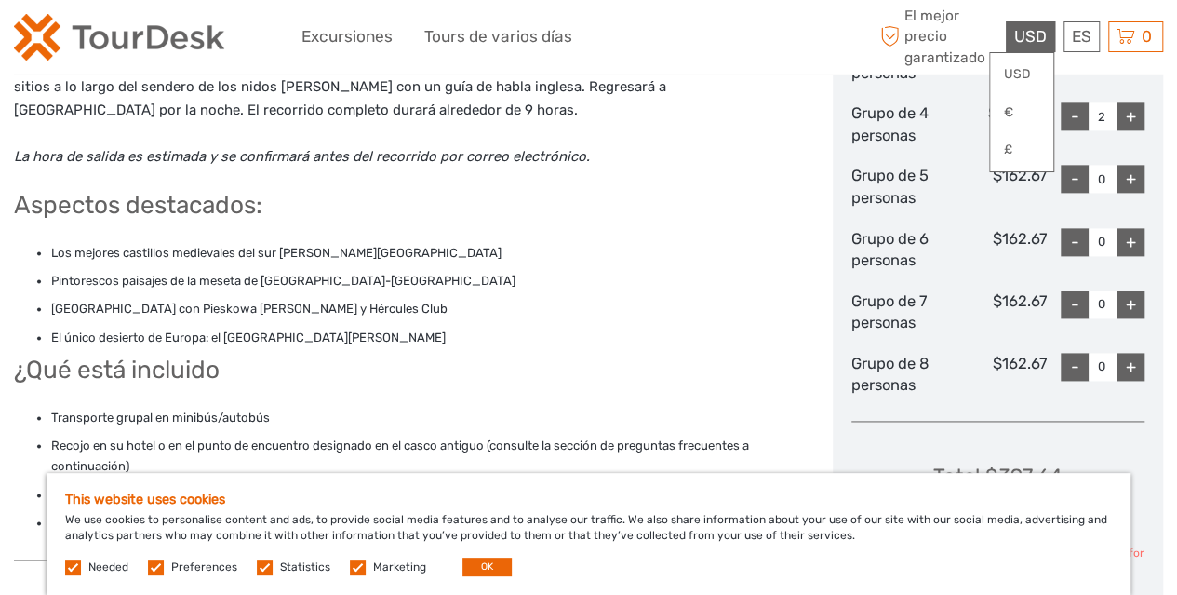
scroll to position [876, 0]
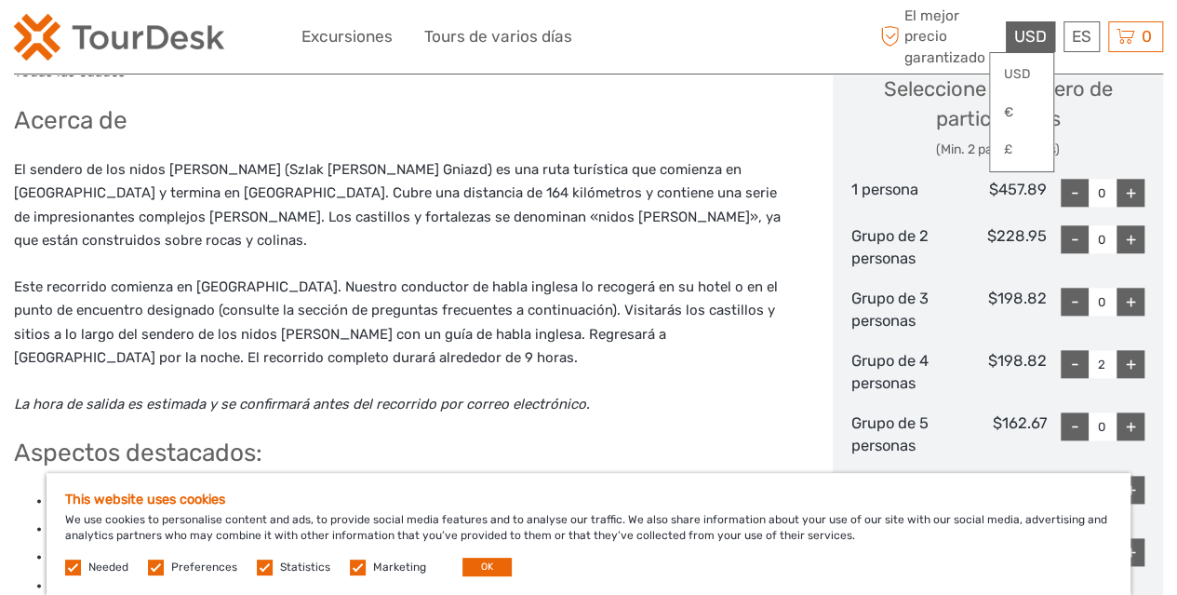
click at [1071, 350] on div "-" at bounding box center [1075, 364] width 28 height 28
type input "0"
click at [1136, 288] on div "+" at bounding box center [1131, 302] width 28 height 28
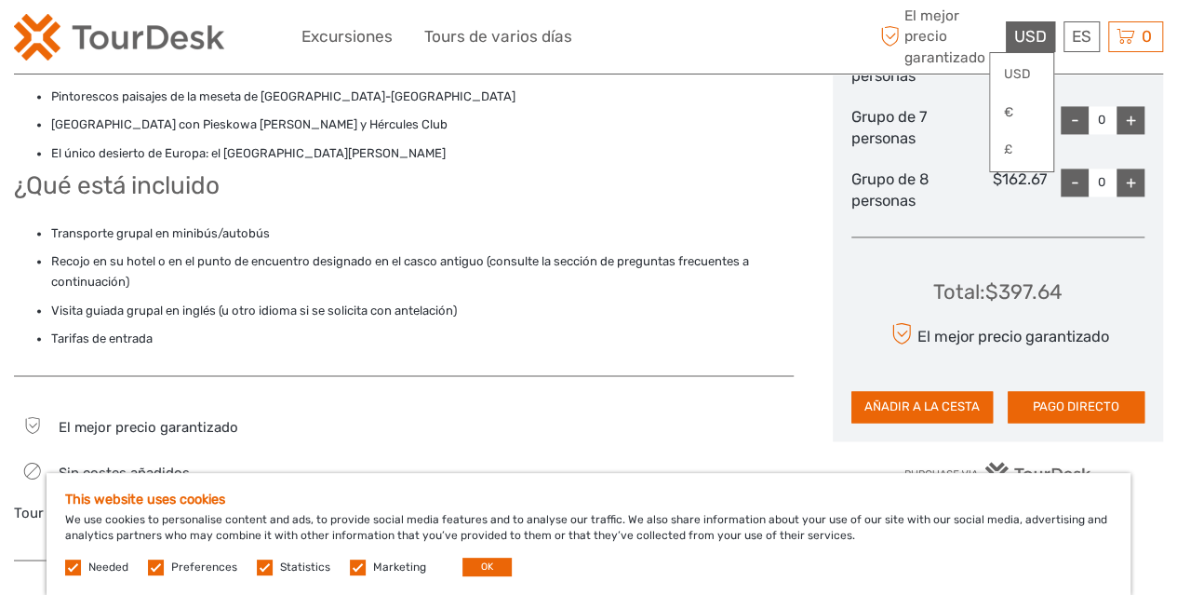
scroll to position [1292, 0]
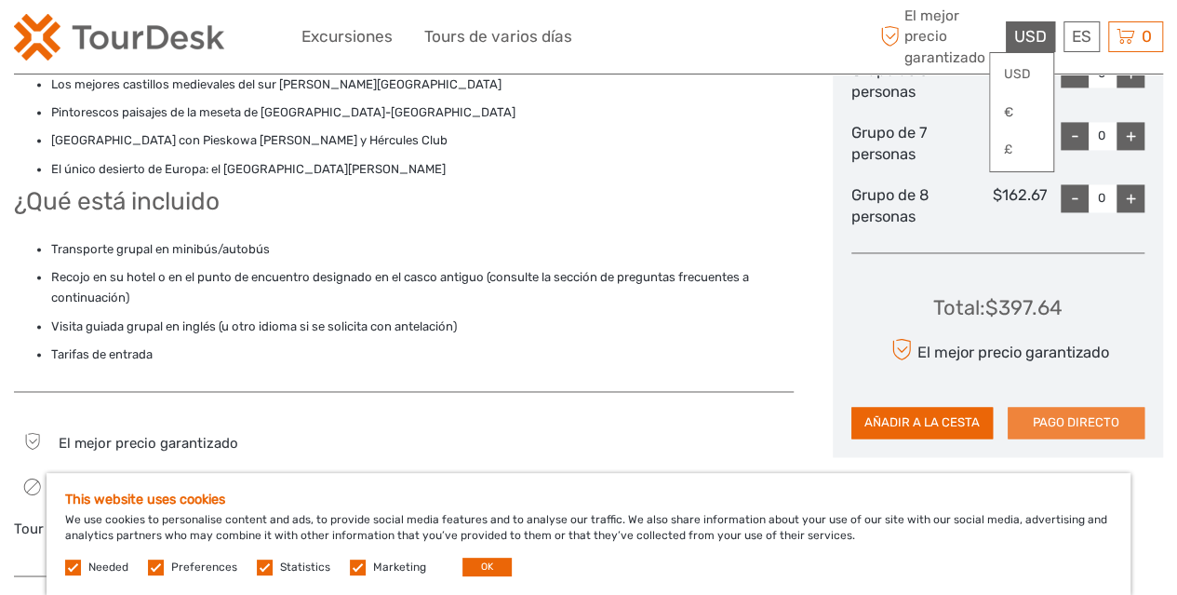
click at [1081, 407] on button "PAGO DIRECTO" at bounding box center [1076, 423] width 137 height 32
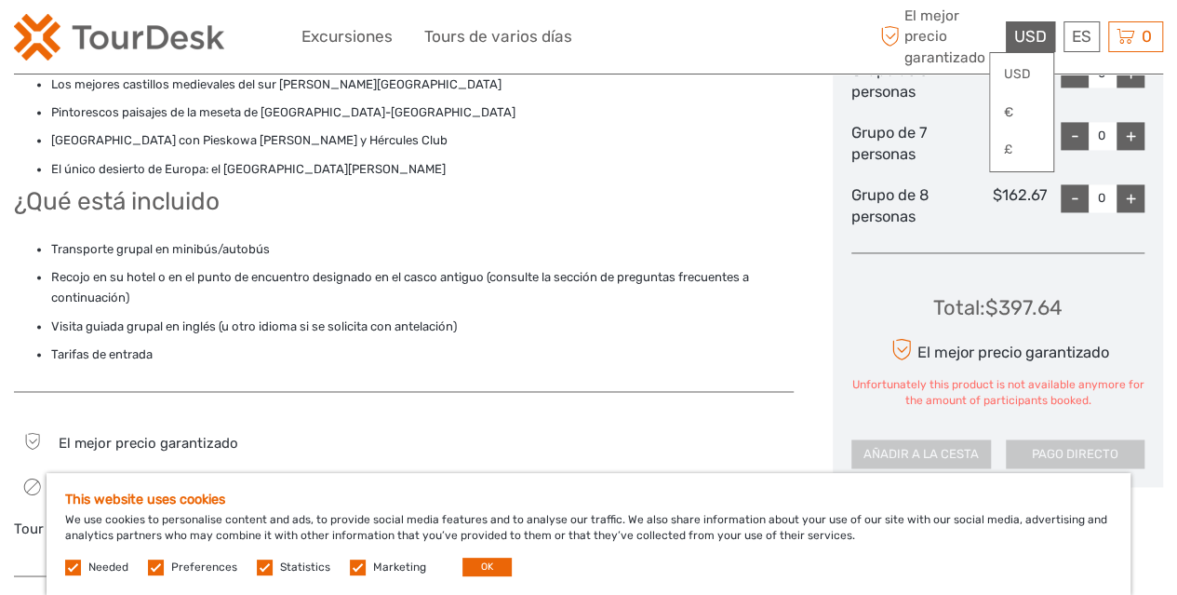
click at [1030, 22] on div "USD USD € £" at bounding box center [1030, 36] width 49 height 31
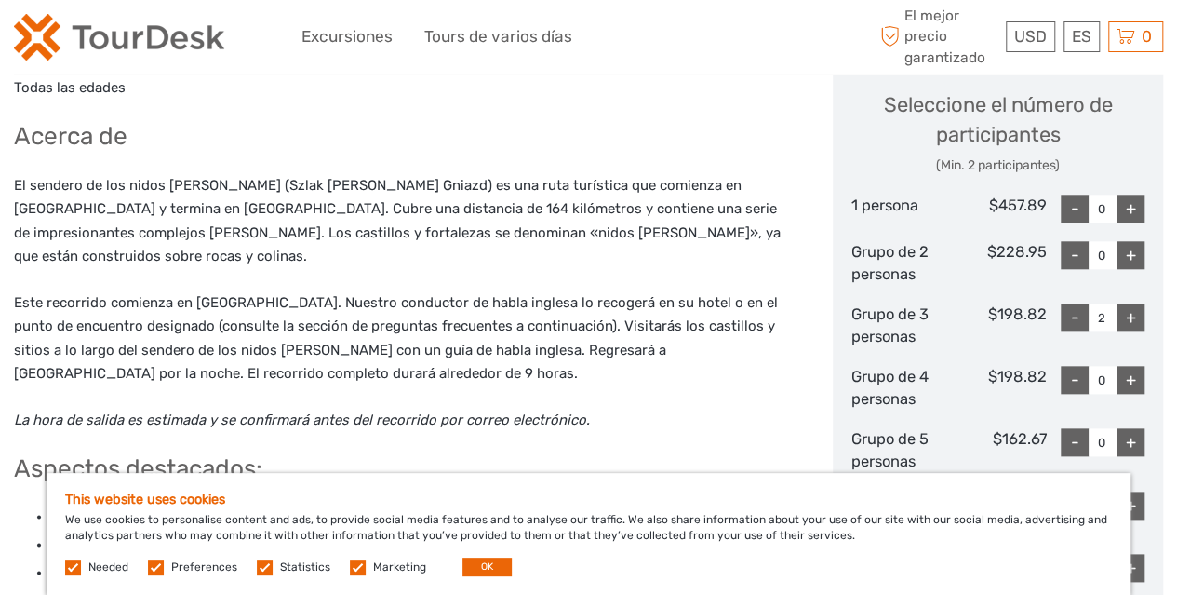
scroll to position [856, 0]
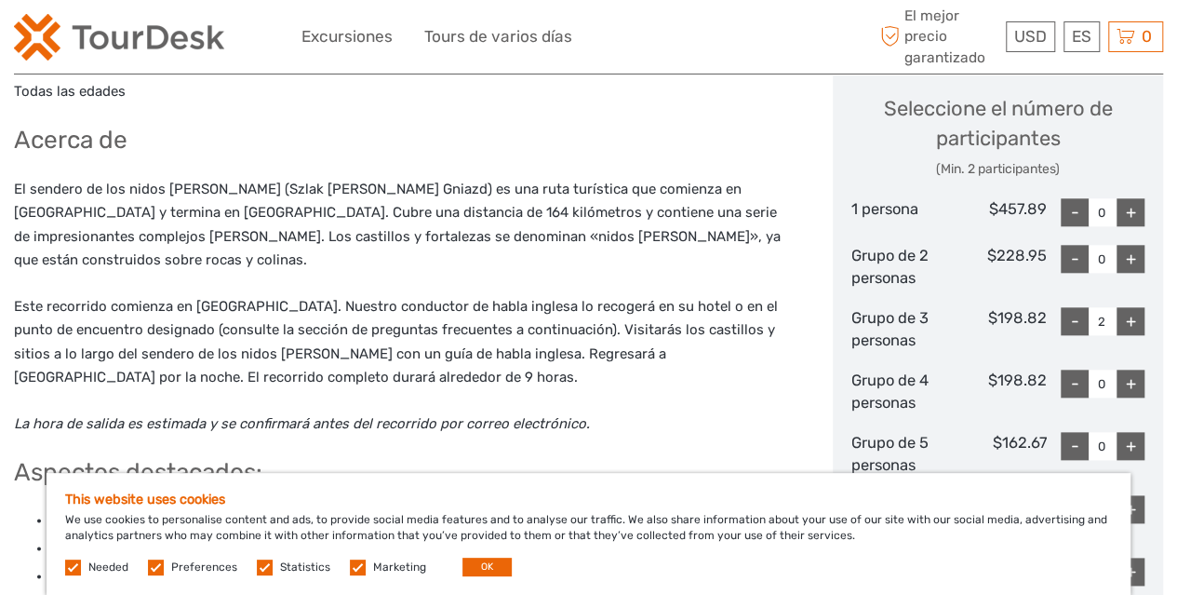
click at [1069, 307] on div "-" at bounding box center [1075, 321] width 28 height 28
type input "0"
click at [1136, 245] on div "+" at bounding box center [1131, 259] width 28 height 28
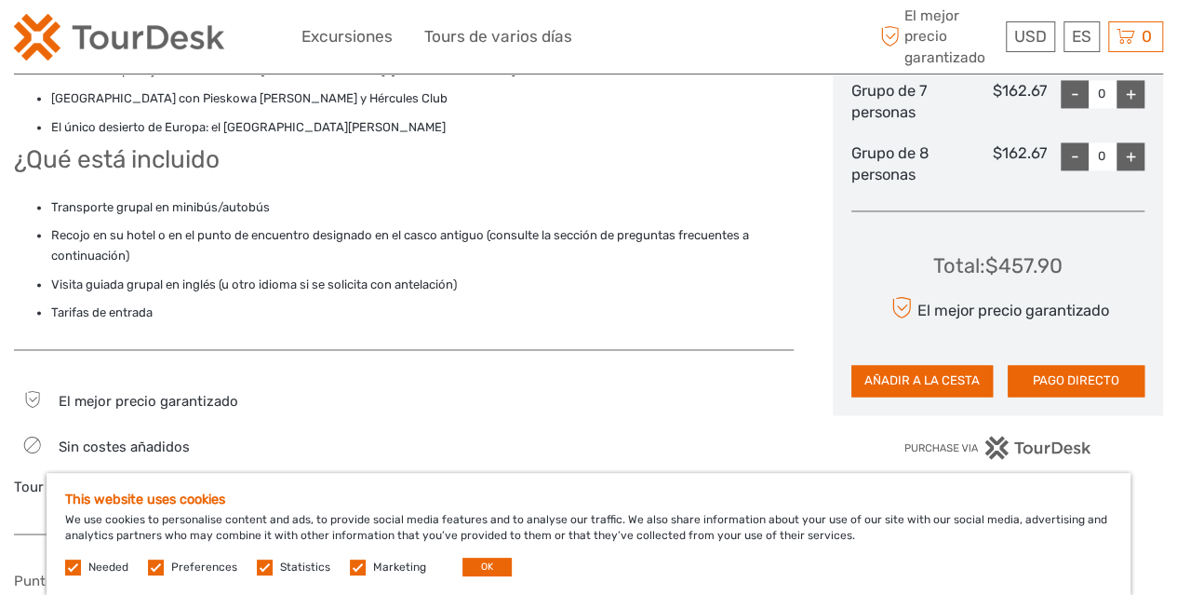
scroll to position [1430, 0]
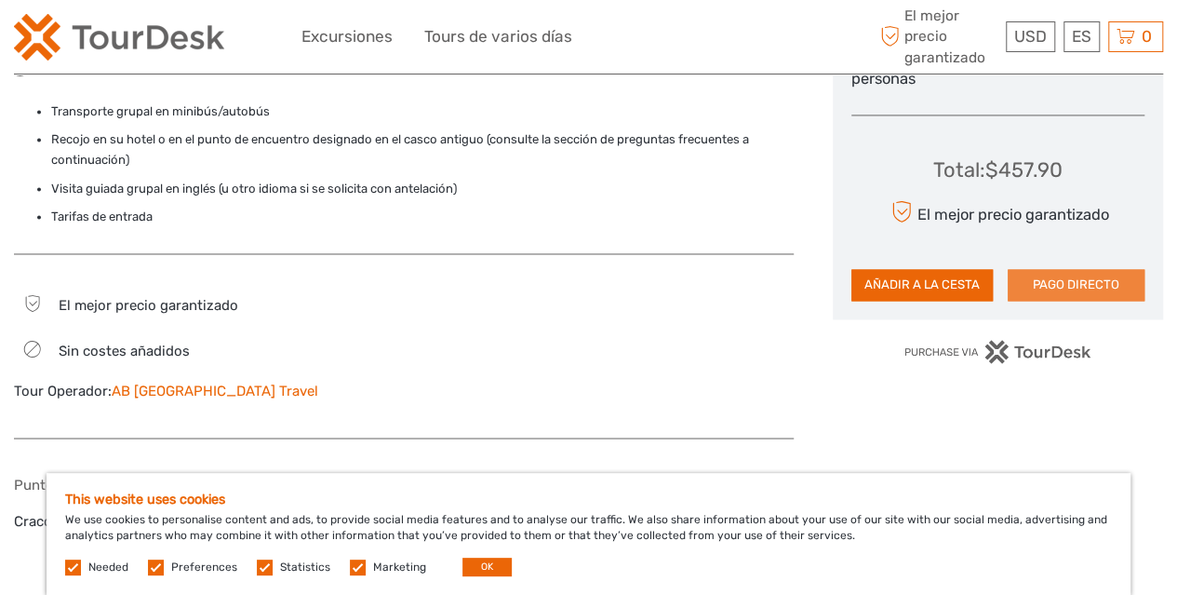
click at [1070, 269] on button "PAGO DIRECTO" at bounding box center [1076, 285] width 137 height 32
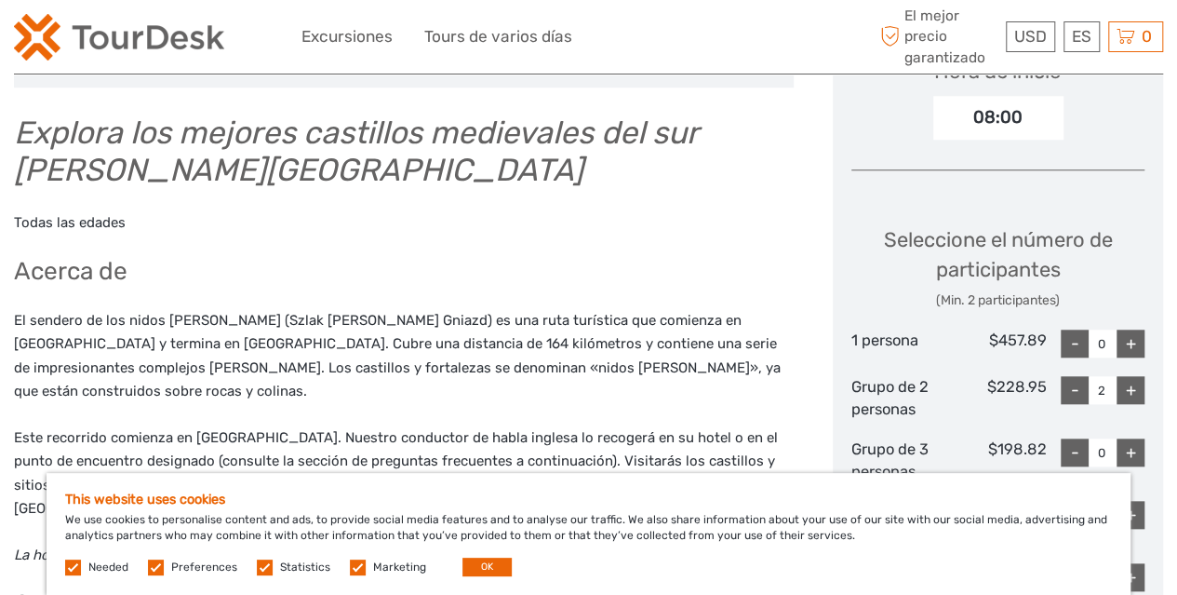
scroll to position [758, 0]
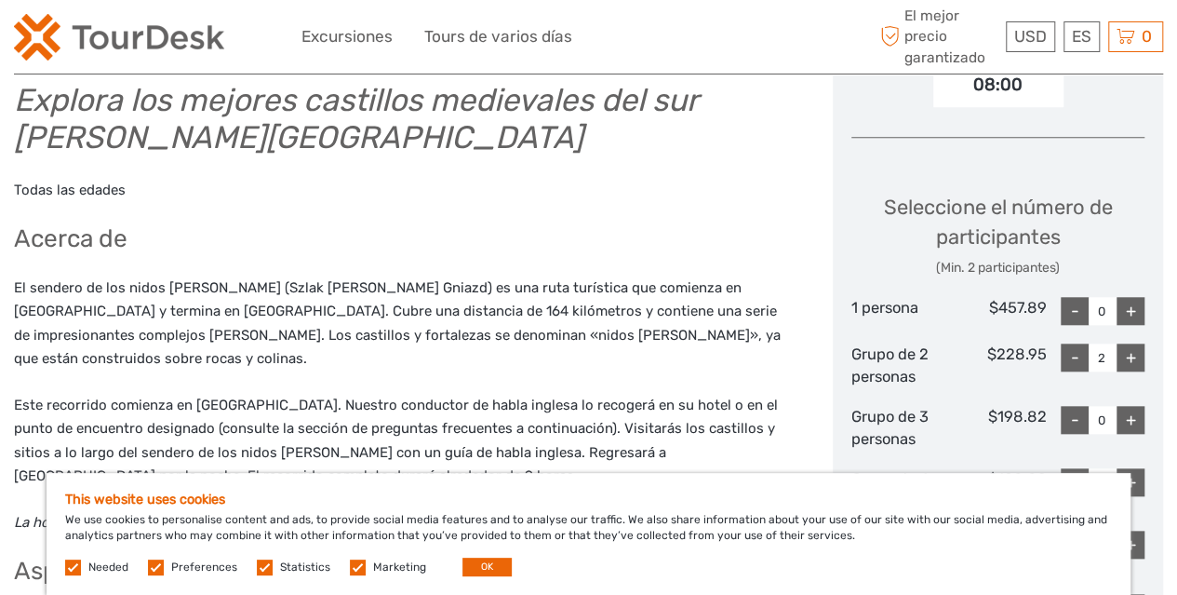
click at [1083, 343] on div "-" at bounding box center [1075, 357] width 28 height 28
type input "0"
click at [1135, 297] on div "+" at bounding box center [1131, 311] width 28 height 28
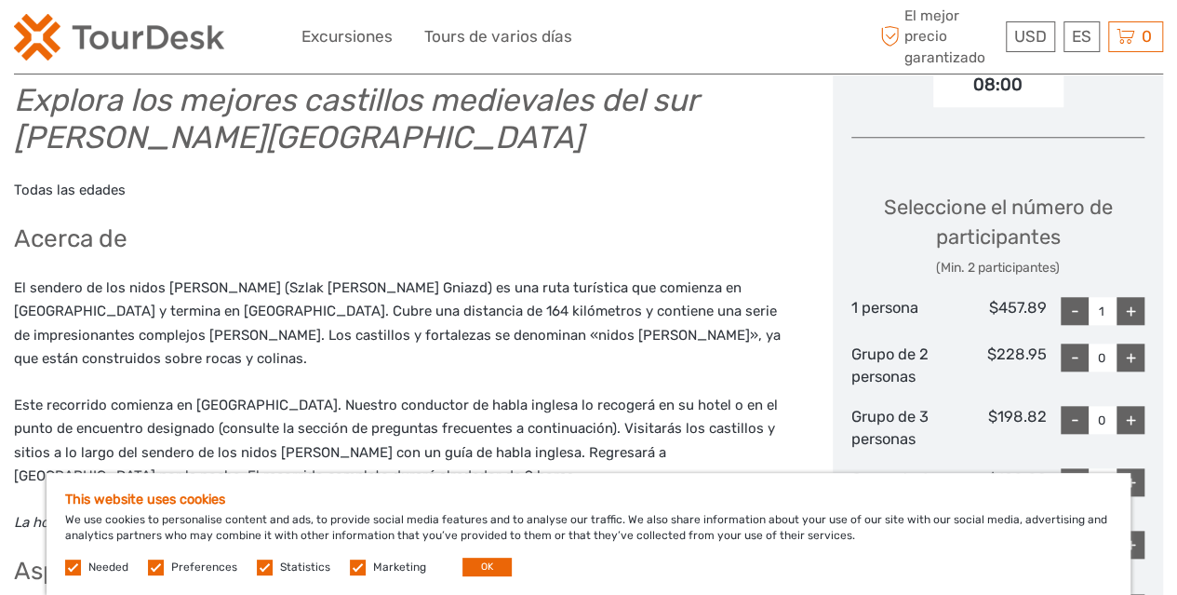
type input "2"
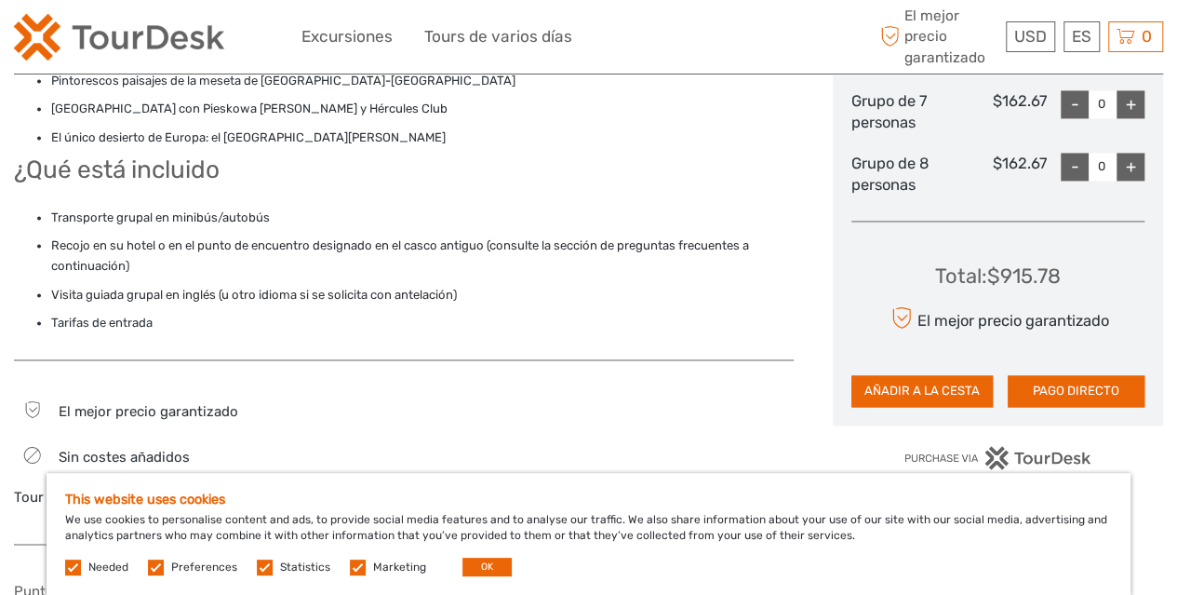
scroll to position [1327, 0]
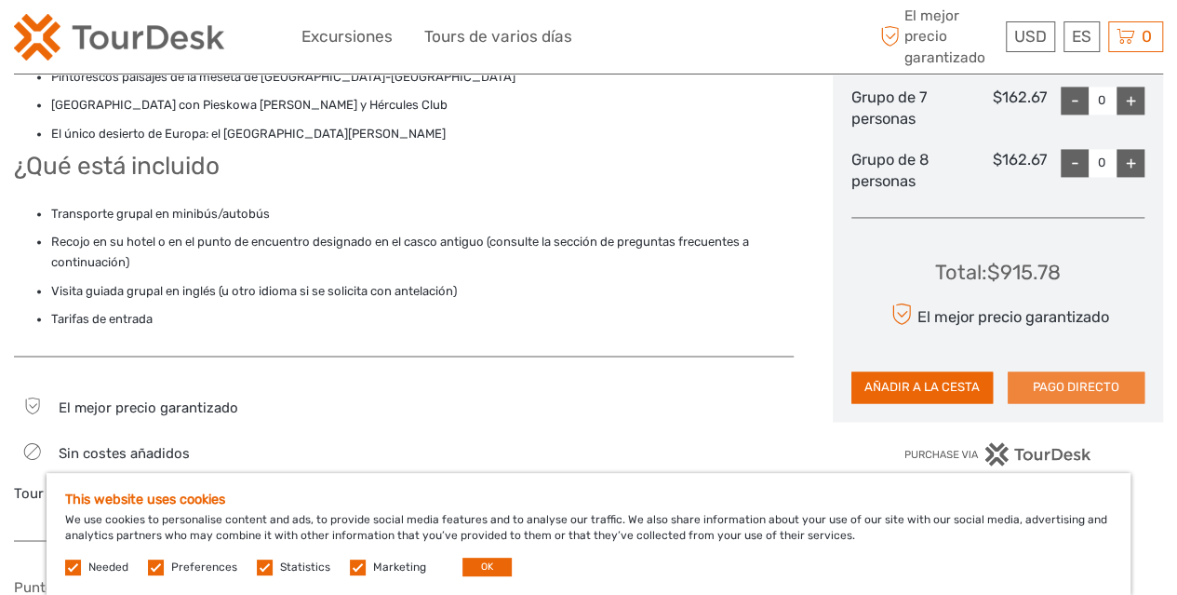
click at [1065, 371] on button "PAGO DIRECTO" at bounding box center [1076, 387] width 137 height 32
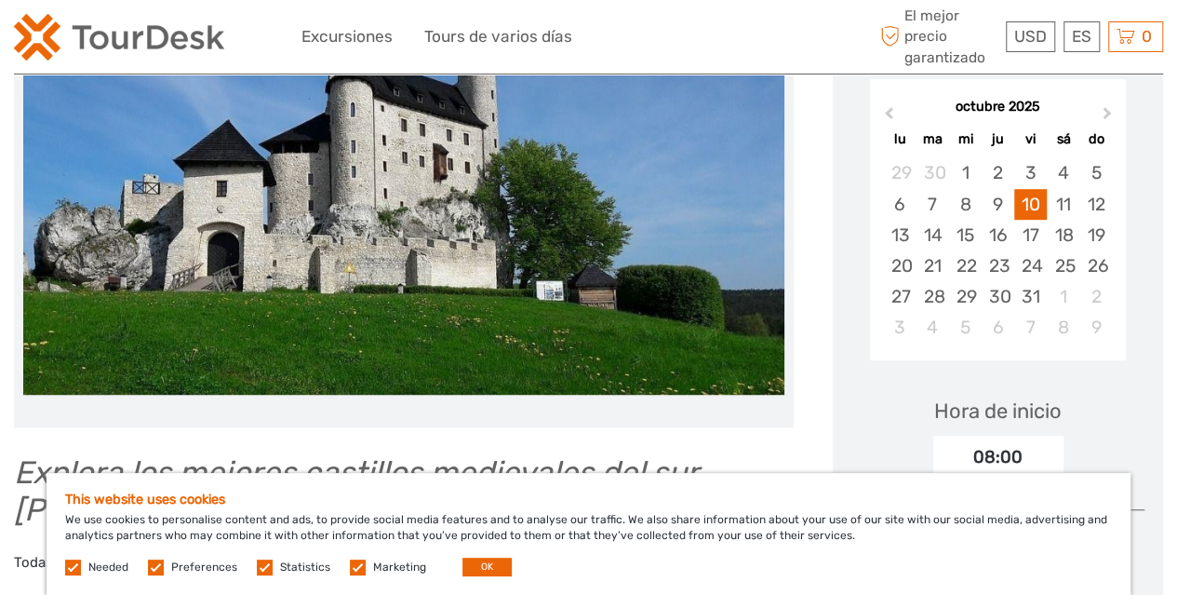
scroll to position [382, 0]
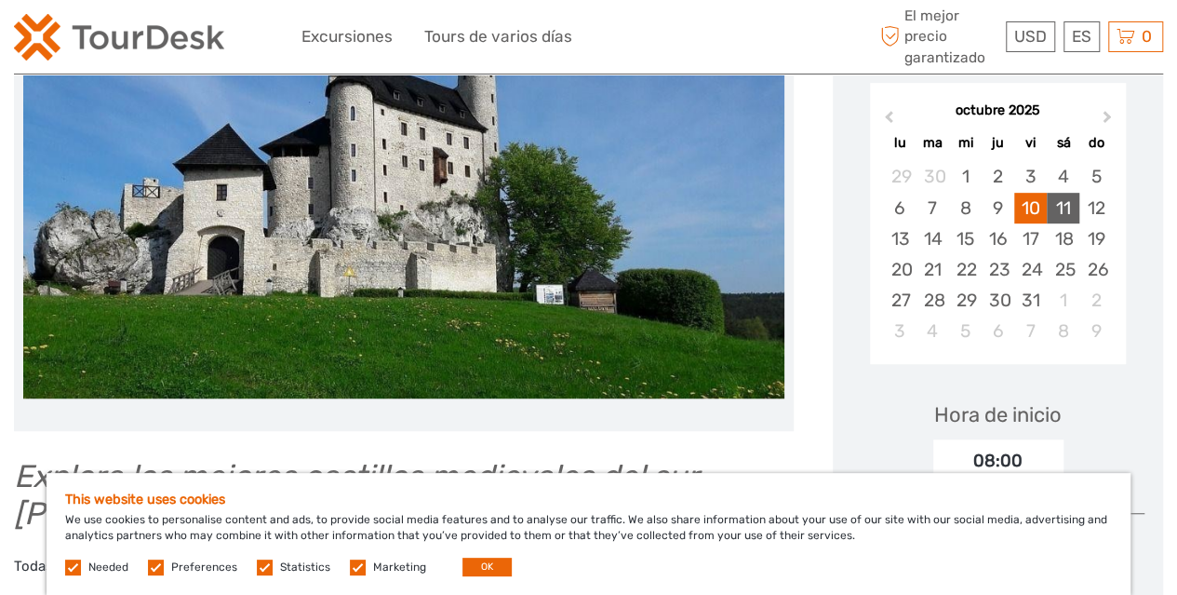
click at [1067, 193] on div "11" at bounding box center [1063, 208] width 33 height 31
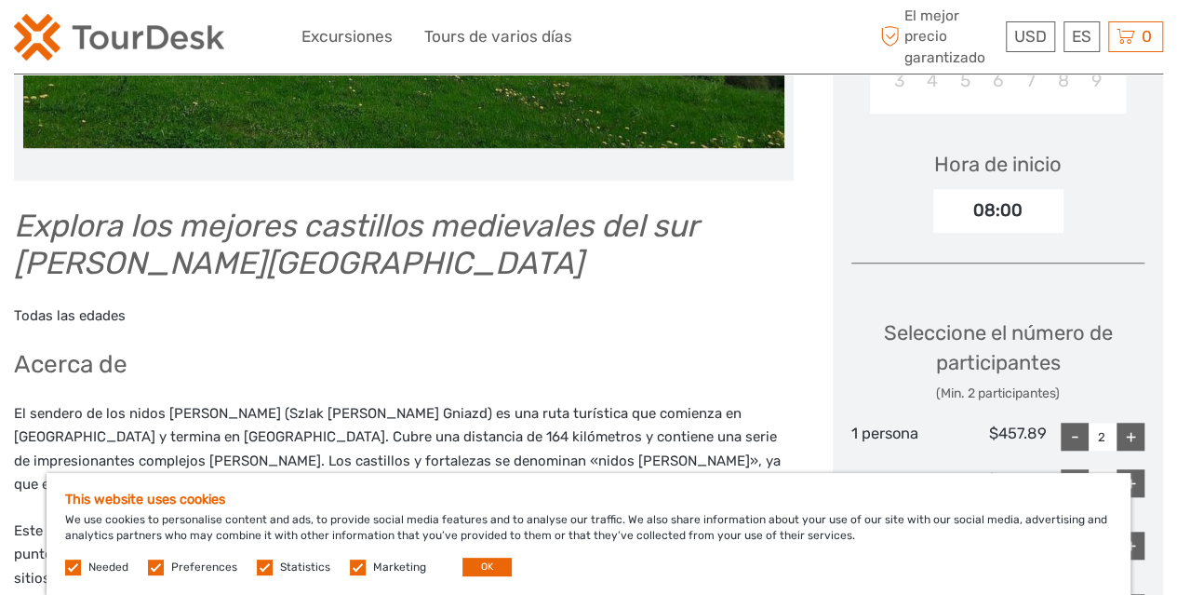
scroll to position [654, 0]
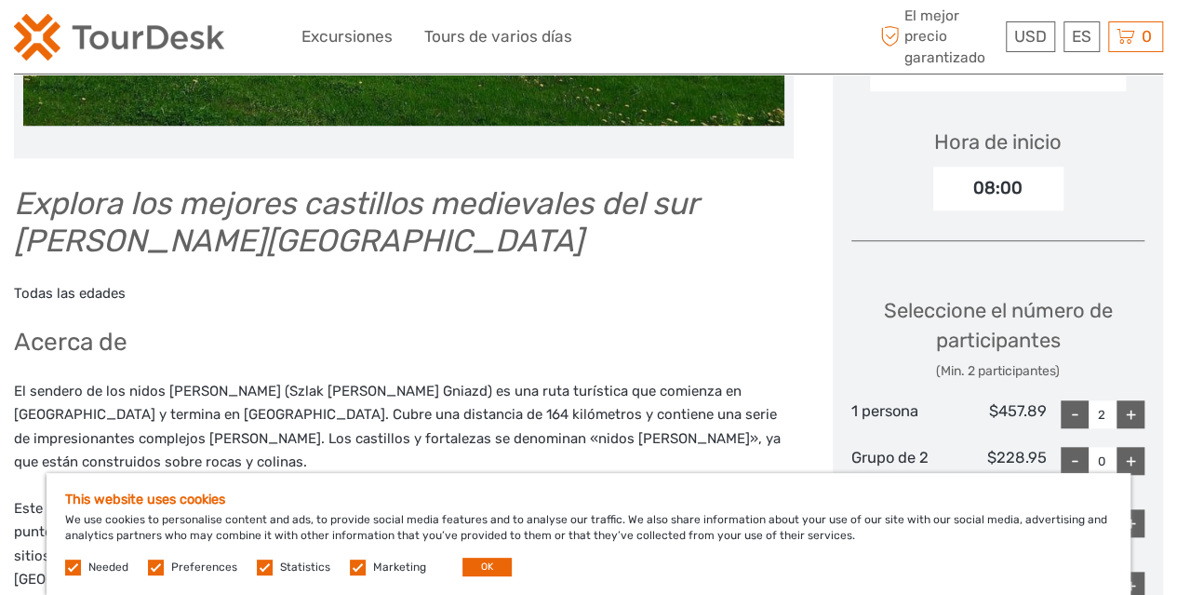
click at [1082, 400] on div "-" at bounding box center [1075, 414] width 28 height 28
type input "0"
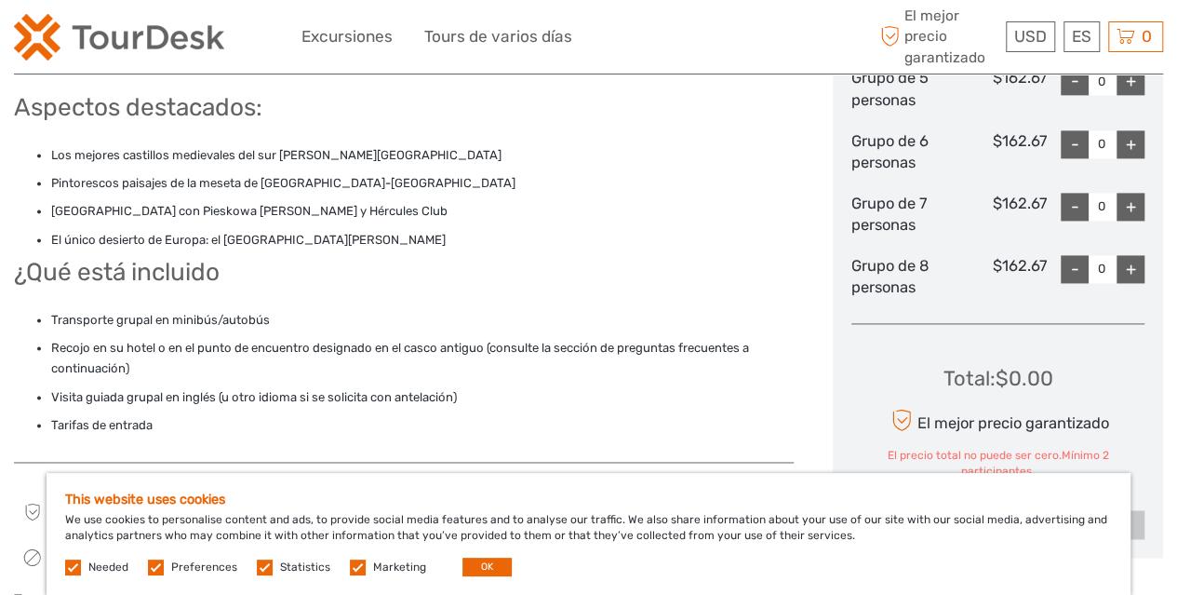
scroll to position [1208, 0]
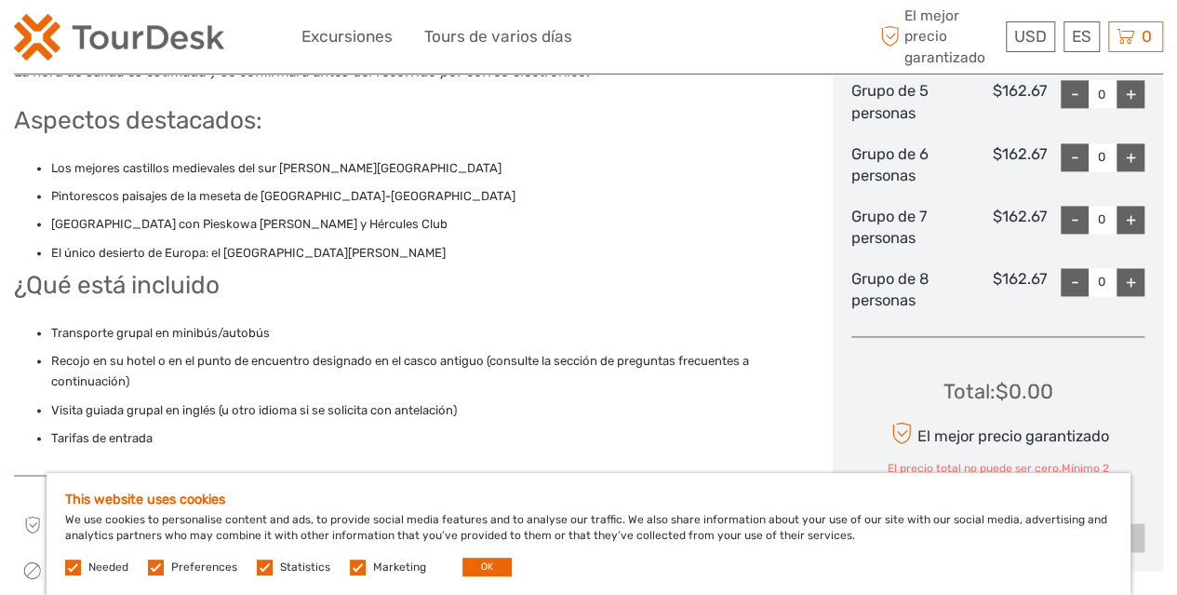
click at [1128, 268] on div "+" at bounding box center [1131, 282] width 28 height 28
type input "2"
click at [940, 491] on button "AÑADIR A LA CESTA" at bounding box center [922, 507] width 141 height 32
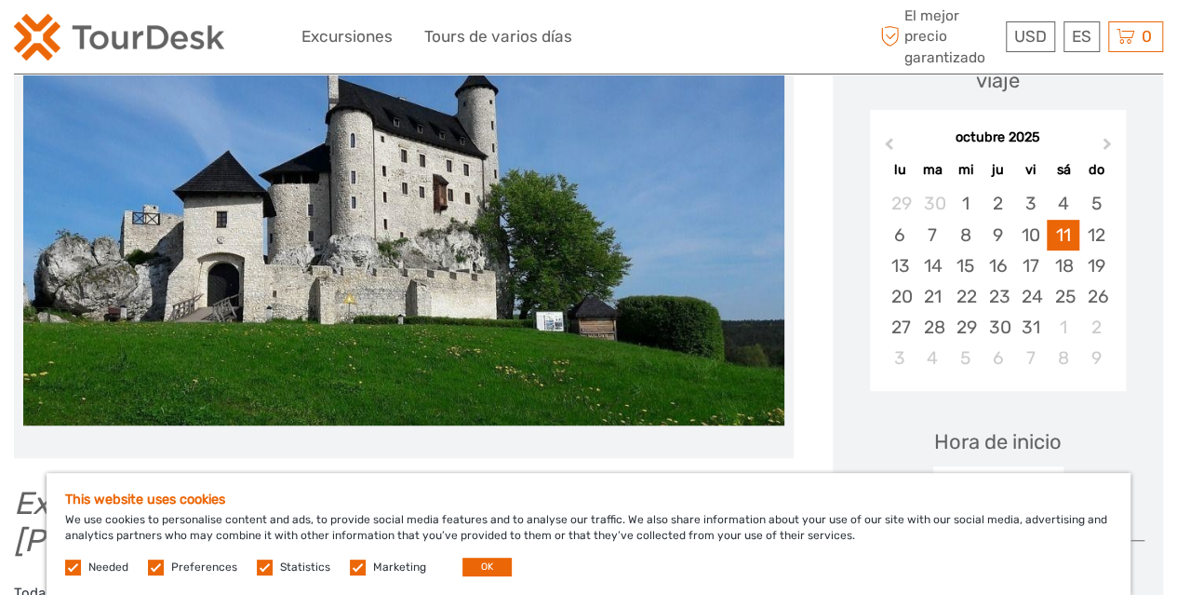
scroll to position [357, 0]
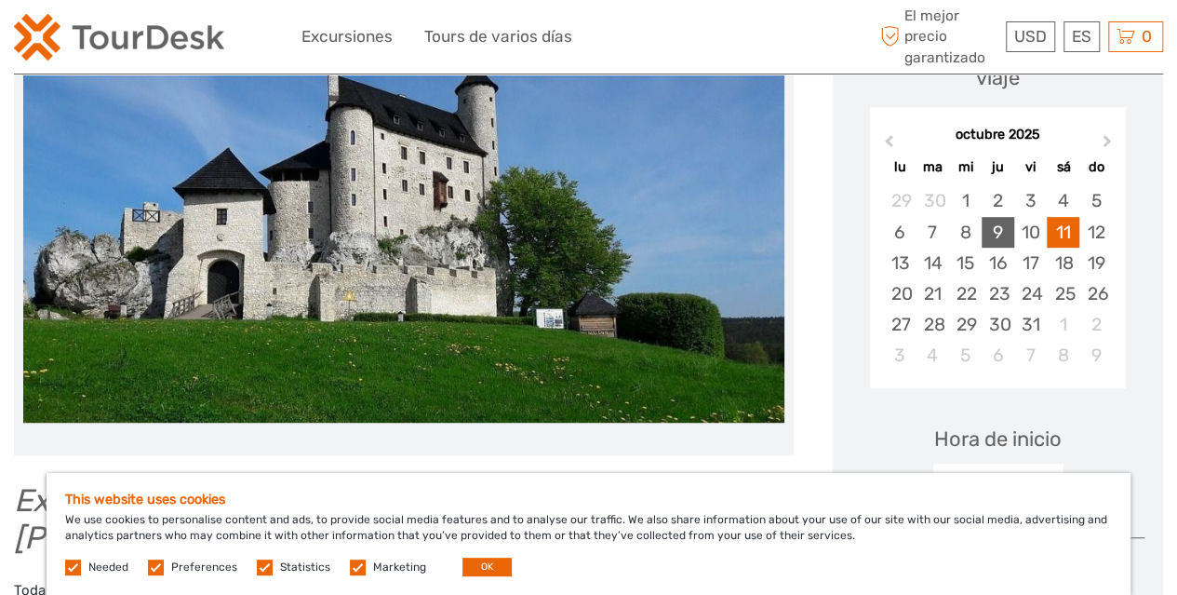
click at [992, 217] on div "9" at bounding box center [998, 232] width 33 height 31
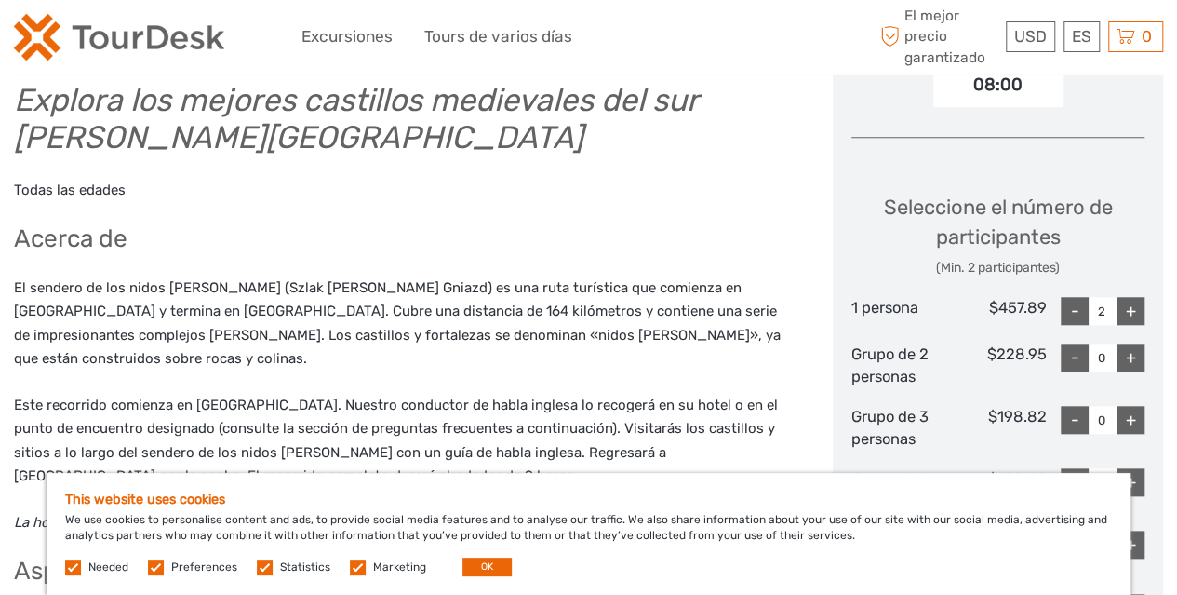
scroll to position [828, 0]
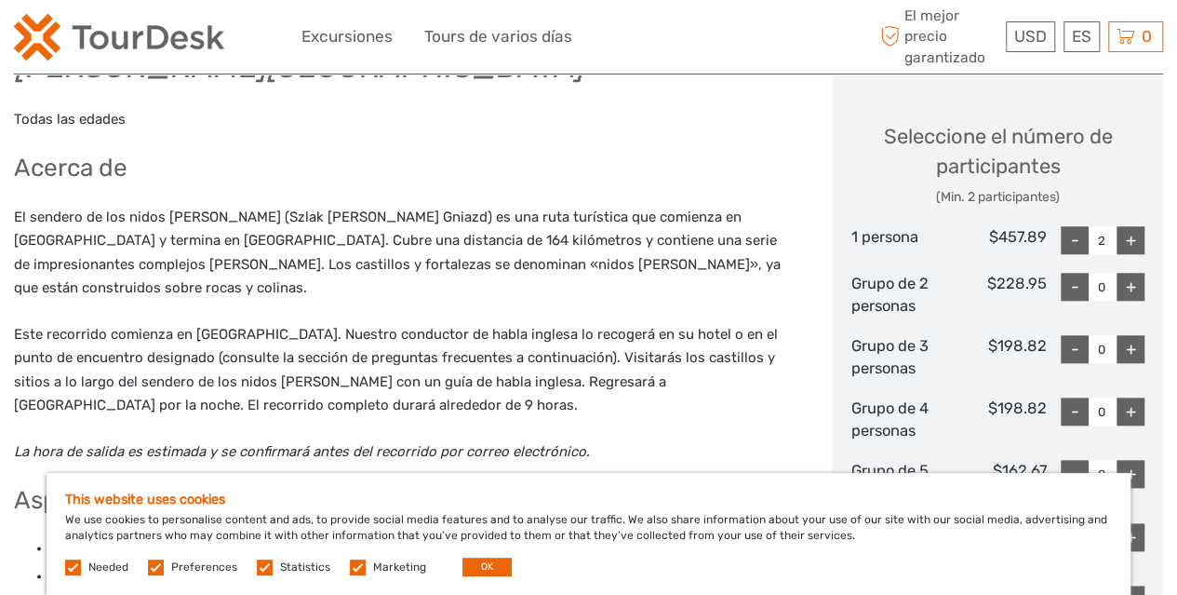
click at [1084, 226] on div "-" at bounding box center [1075, 240] width 28 height 28
type input "0"
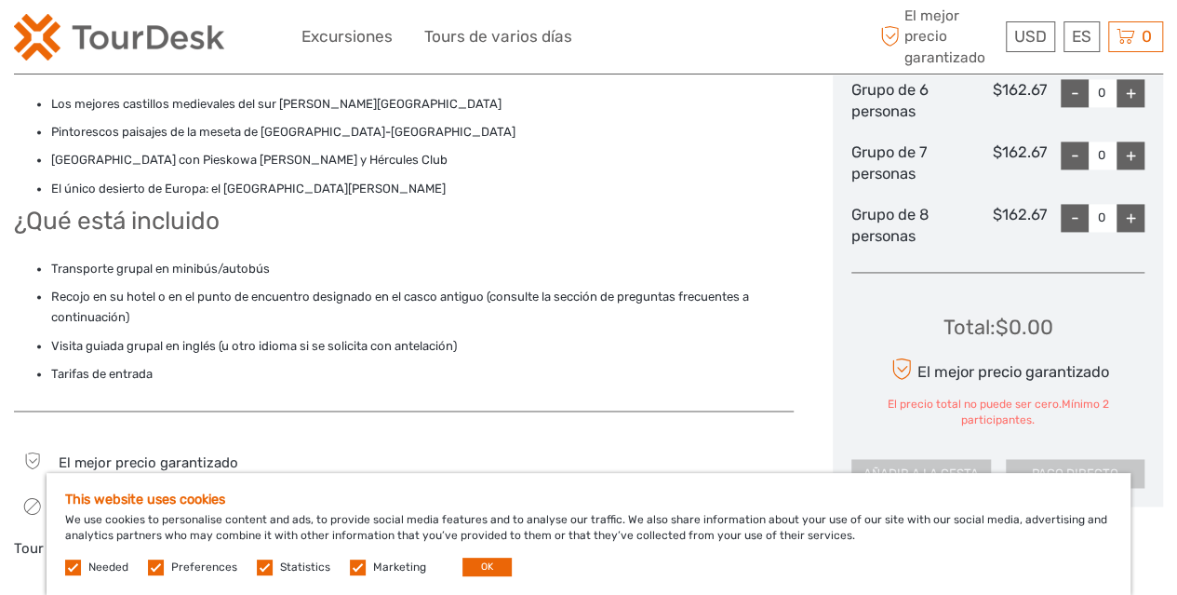
scroll to position [1276, 0]
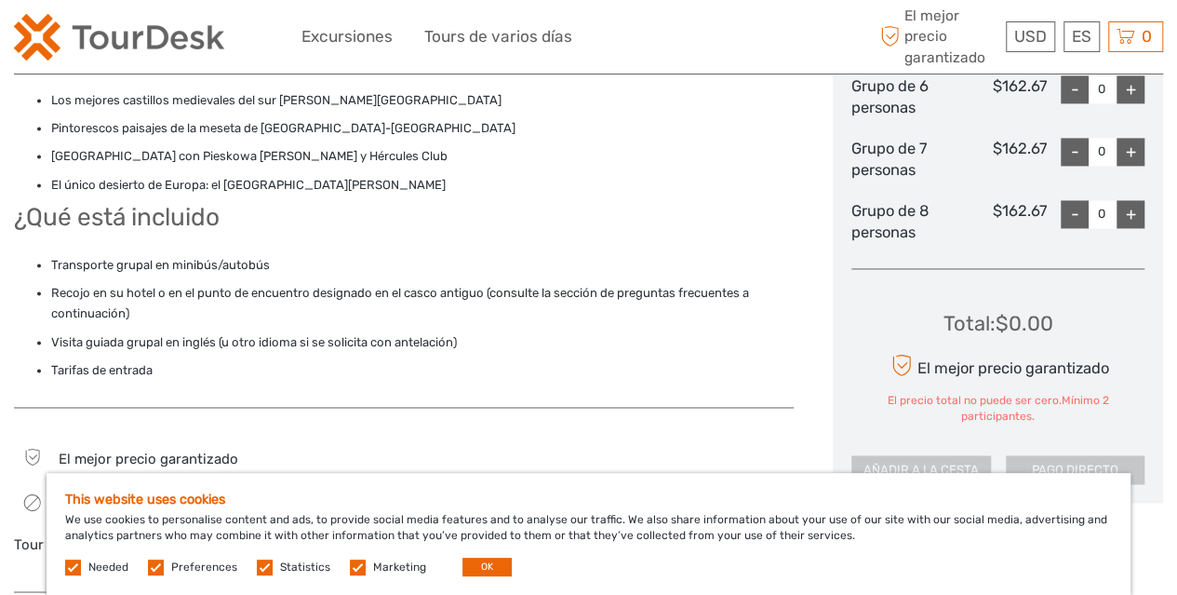
click at [1125, 200] on div "+" at bounding box center [1131, 214] width 28 height 28
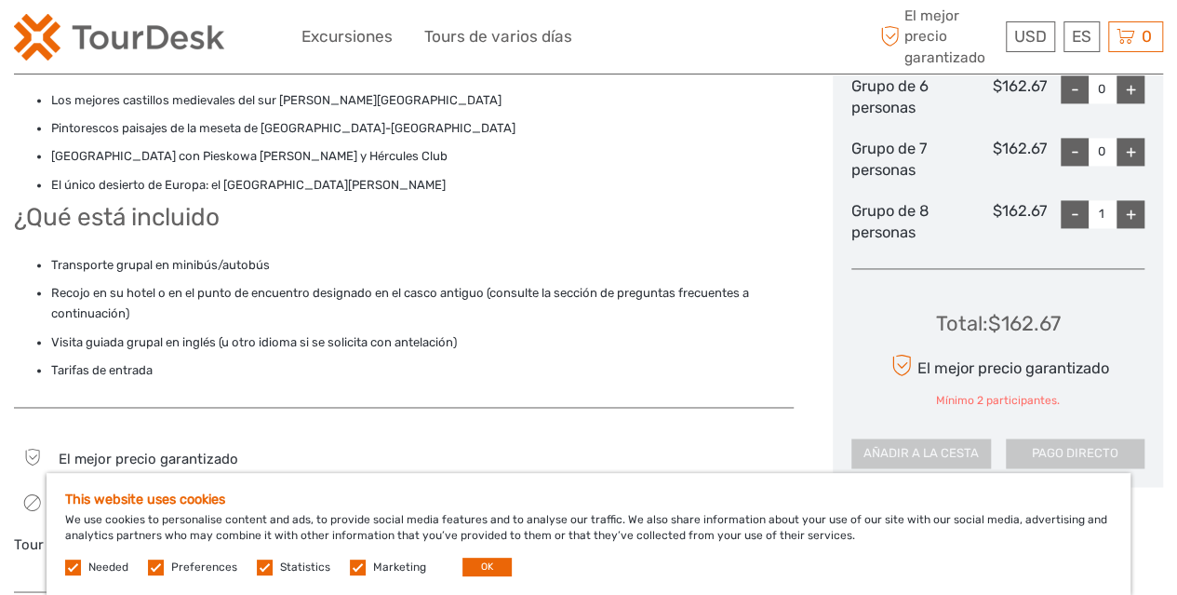
click at [1125, 200] on div "+" at bounding box center [1131, 214] width 28 height 28
type input "2"
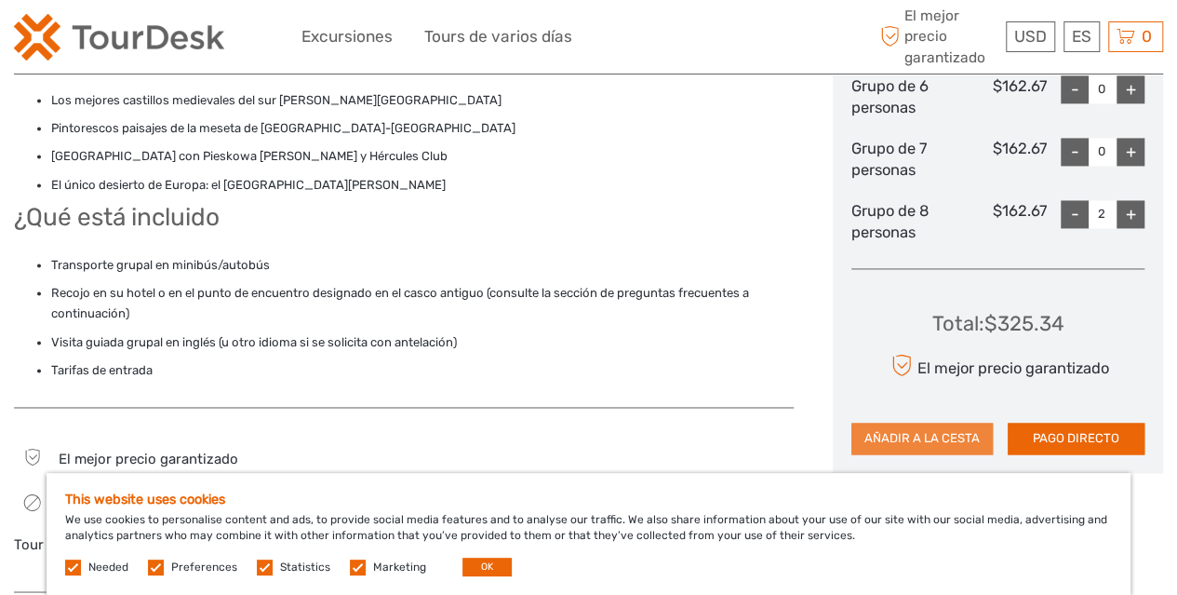
click at [932, 423] on button "AÑADIR A LA CESTA" at bounding box center [922, 439] width 141 height 32
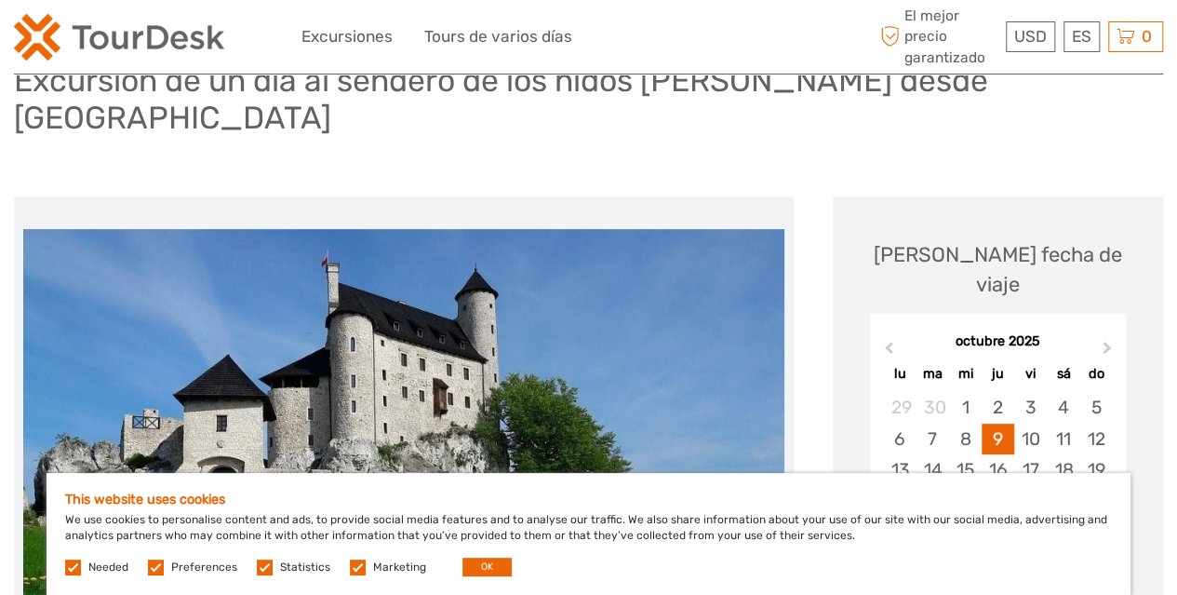
scroll to position [160, 0]
